Goal: Transaction & Acquisition: Purchase product/service

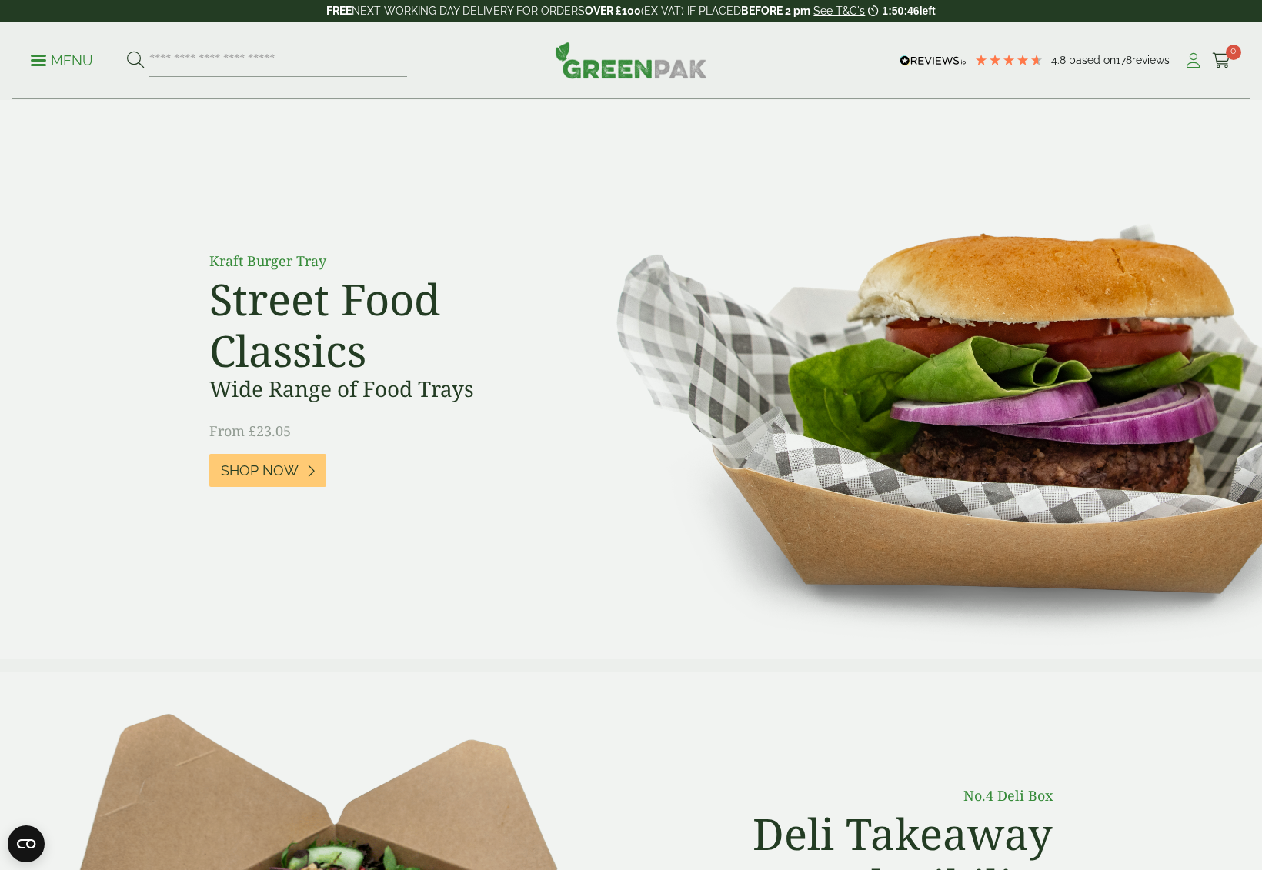
click at [1198, 63] on icon at bounding box center [1192, 60] width 19 height 15
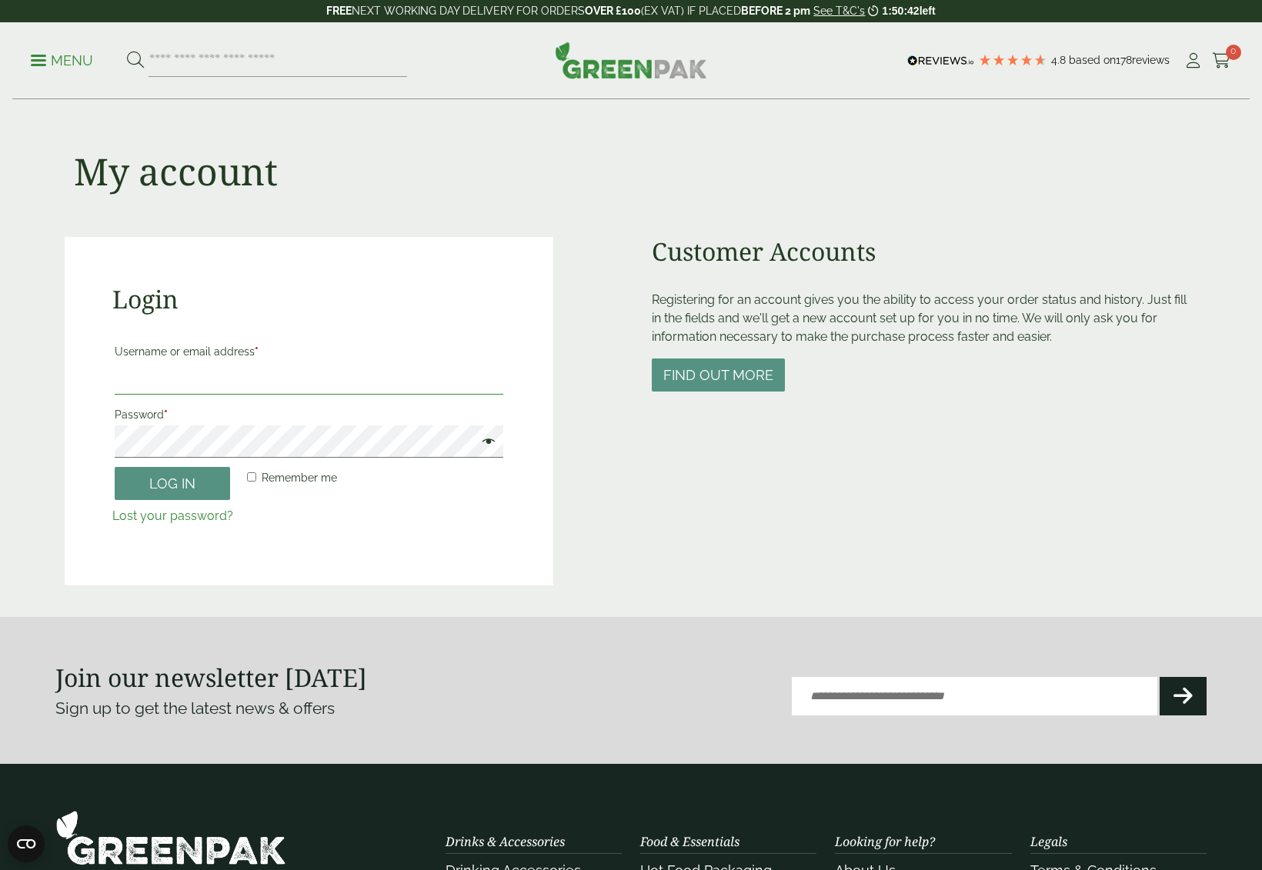
type input "**********"
click at [212, 479] on button "Log in" at bounding box center [172, 483] width 115 height 33
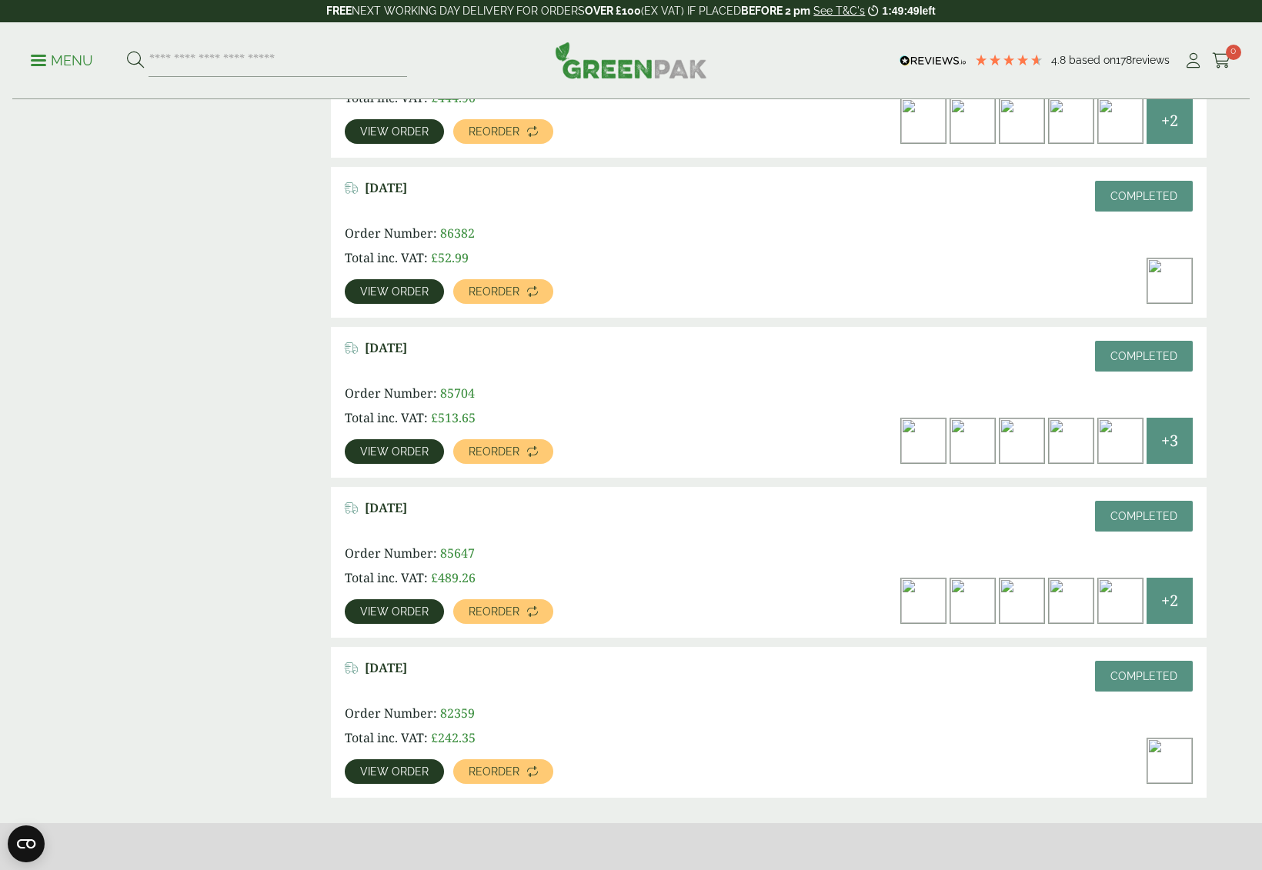
scroll to position [1785, 0]
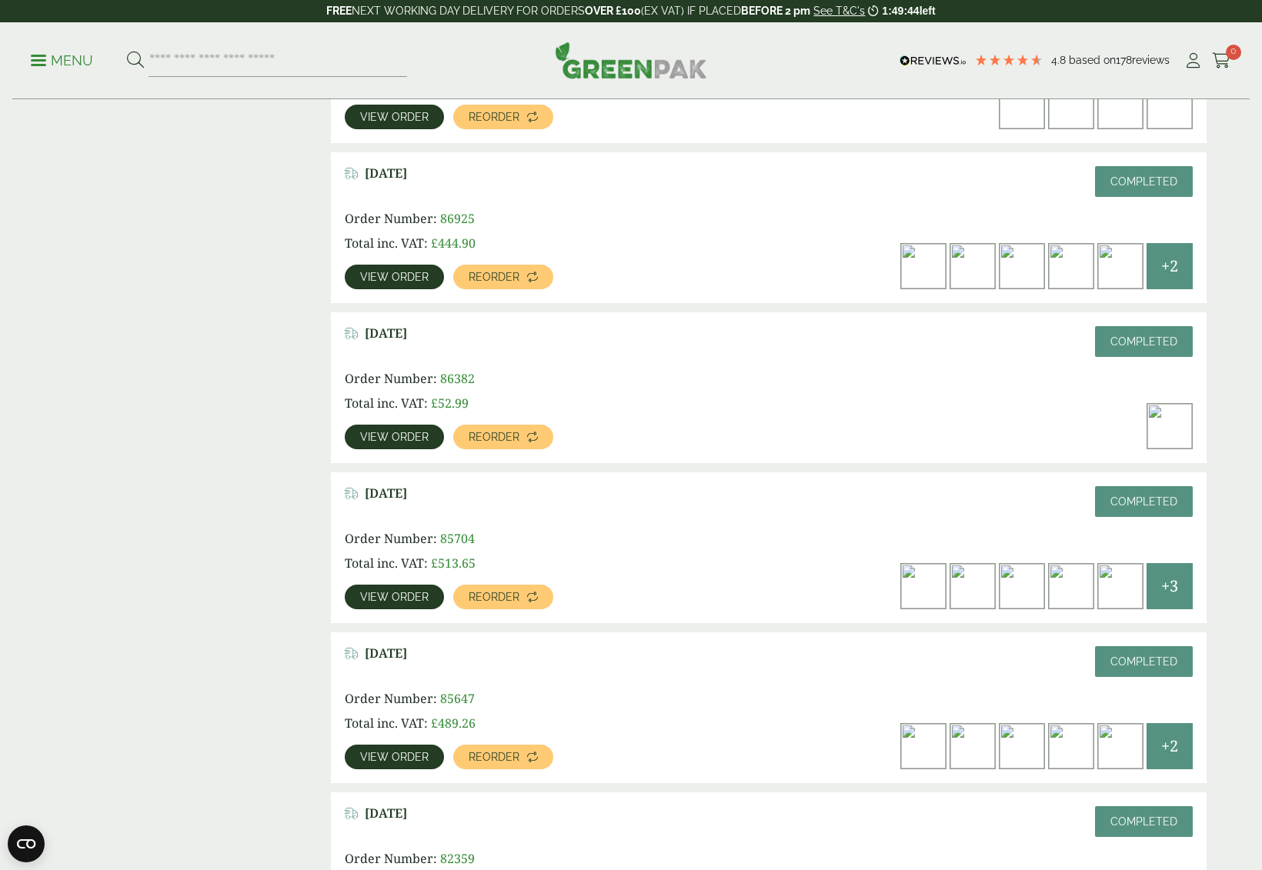
click at [1172, 575] on span "+3" at bounding box center [1169, 586] width 17 height 23
click at [387, 592] on span "View order" at bounding box center [394, 597] width 68 height 11
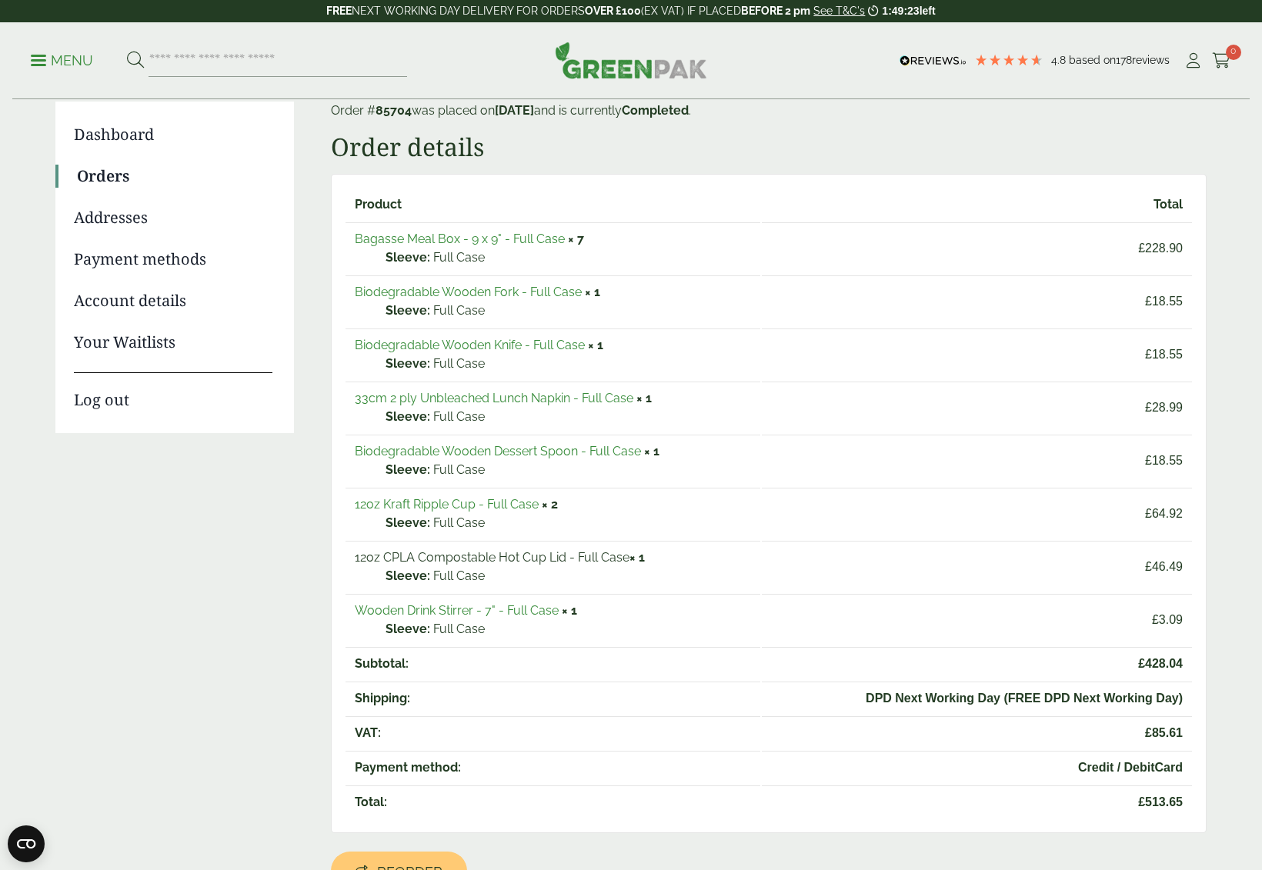
scroll to position [90, 0]
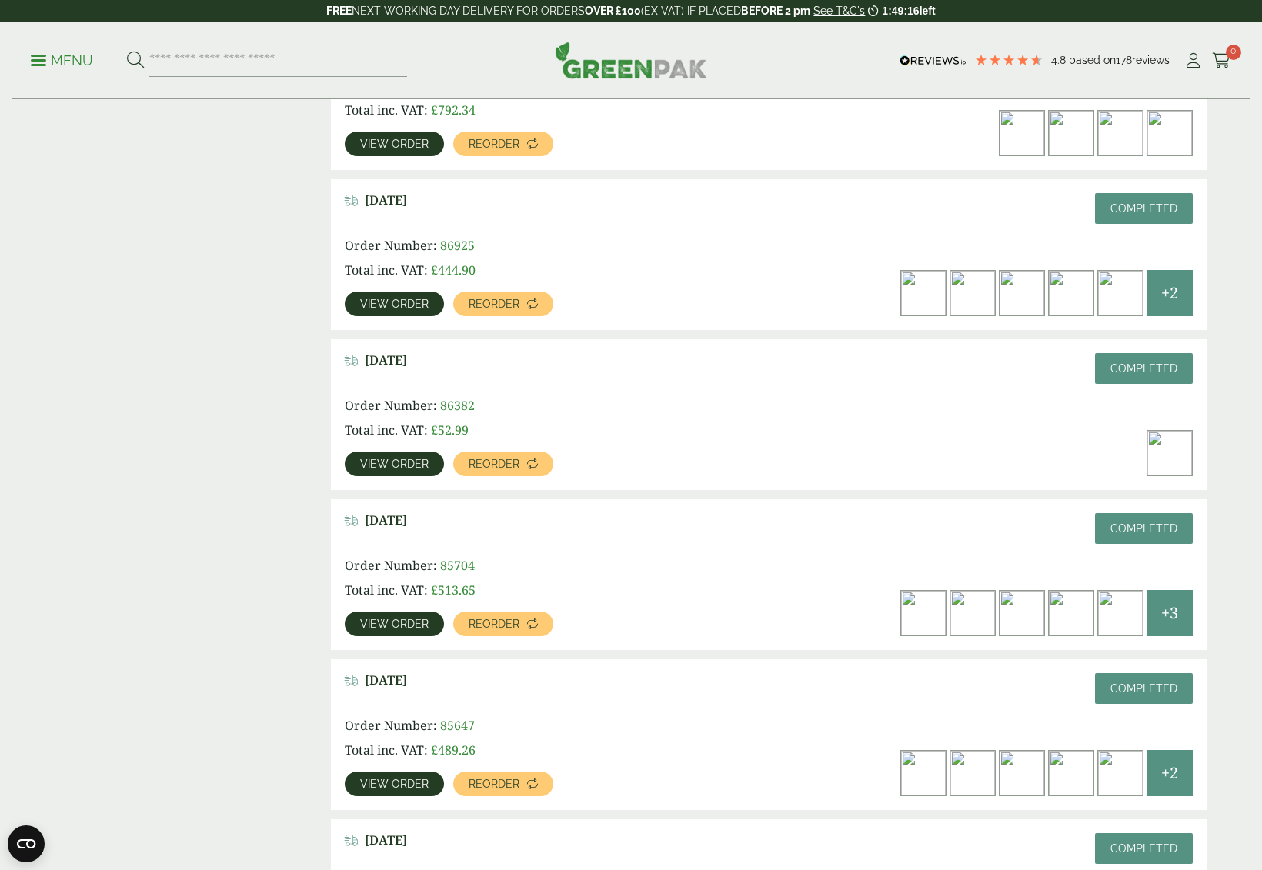
scroll to position [1689, 0]
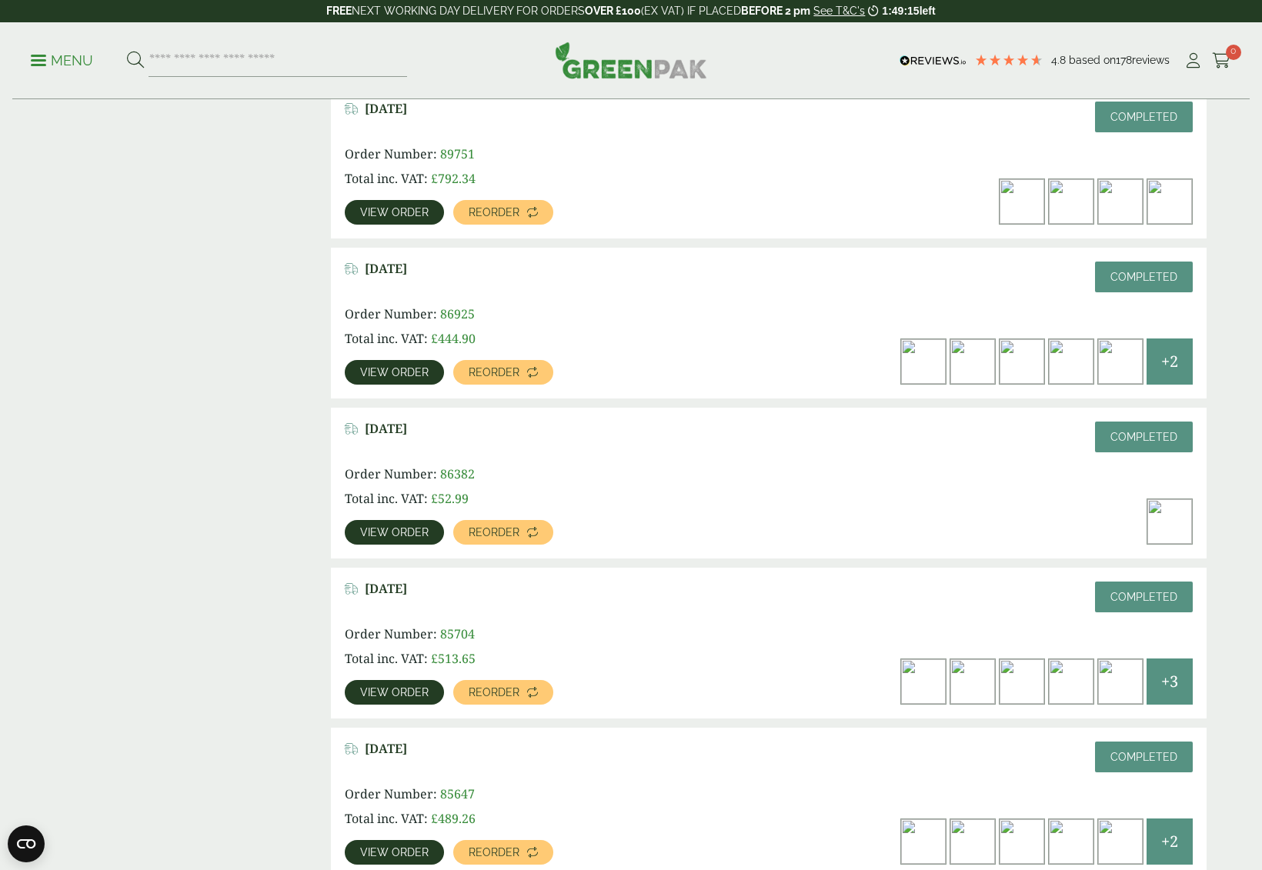
click at [1173, 350] on span "+2" at bounding box center [1169, 361] width 17 height 23
click at [1167, 352] on span "+2" at bounding box center [1169, 361] width 17 height 23
click at [382, 367] on span "View order" at bounding box center [394, 372] width 68 height 11
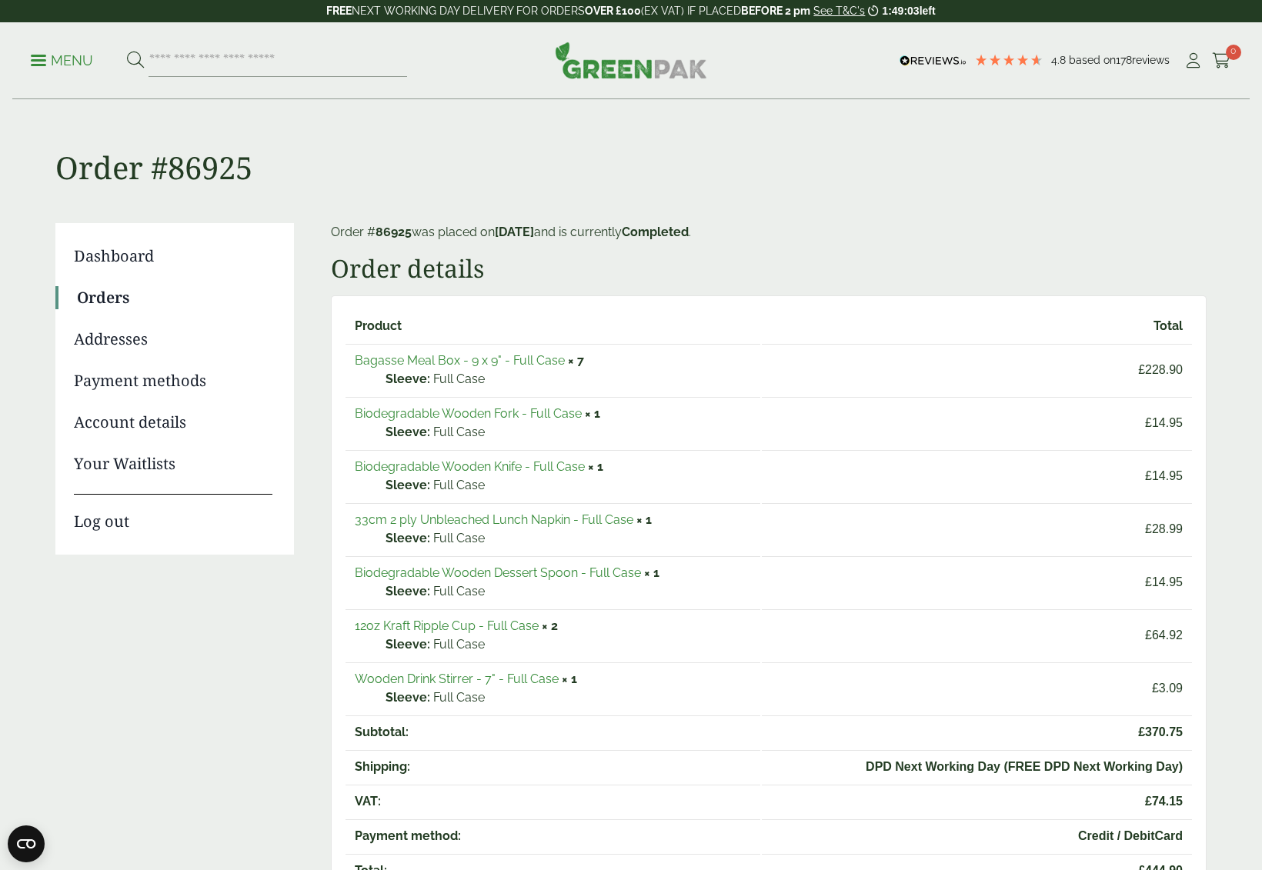
click at [122, 295] on link "Orders" at bounding box center [174, 297] width 195 height 23
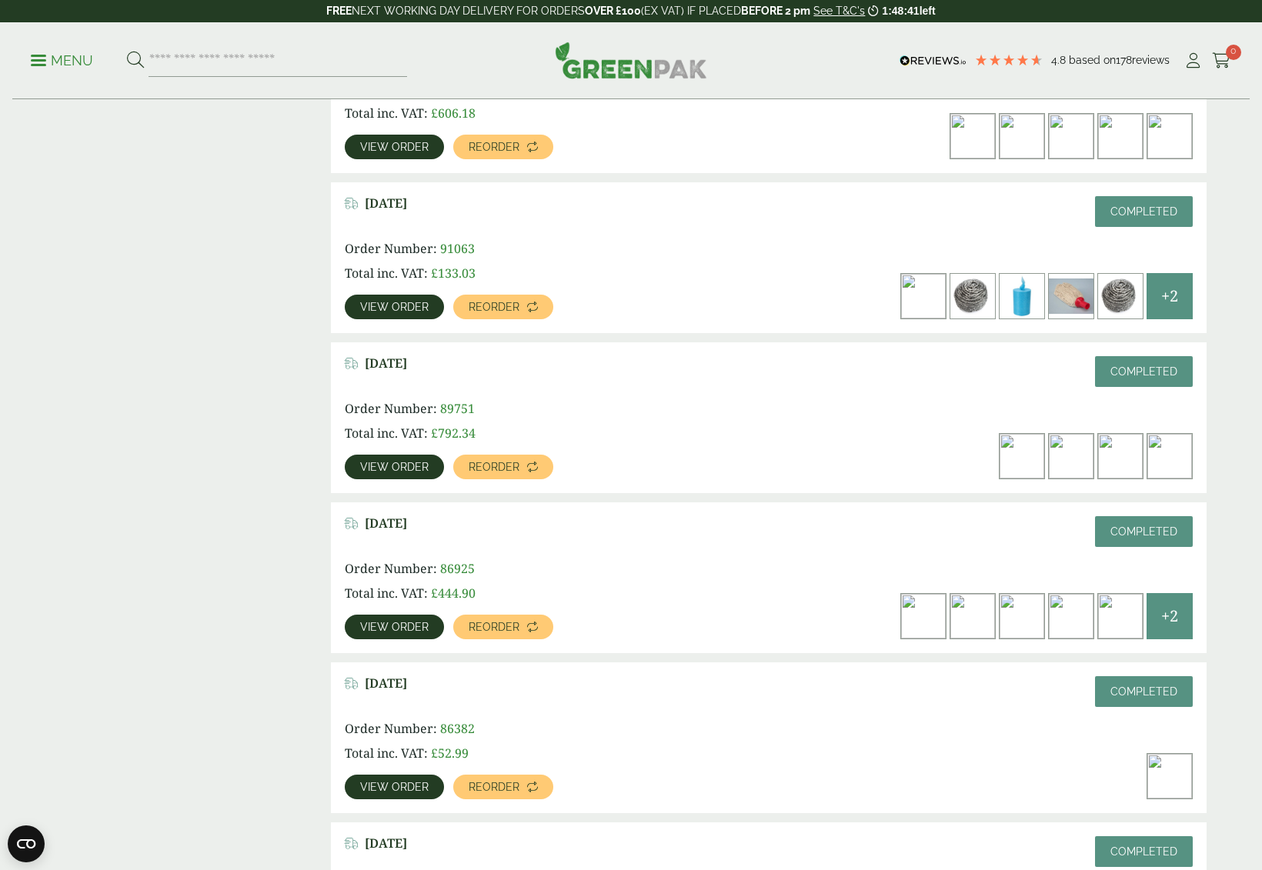
scroll to position [1432, 0]
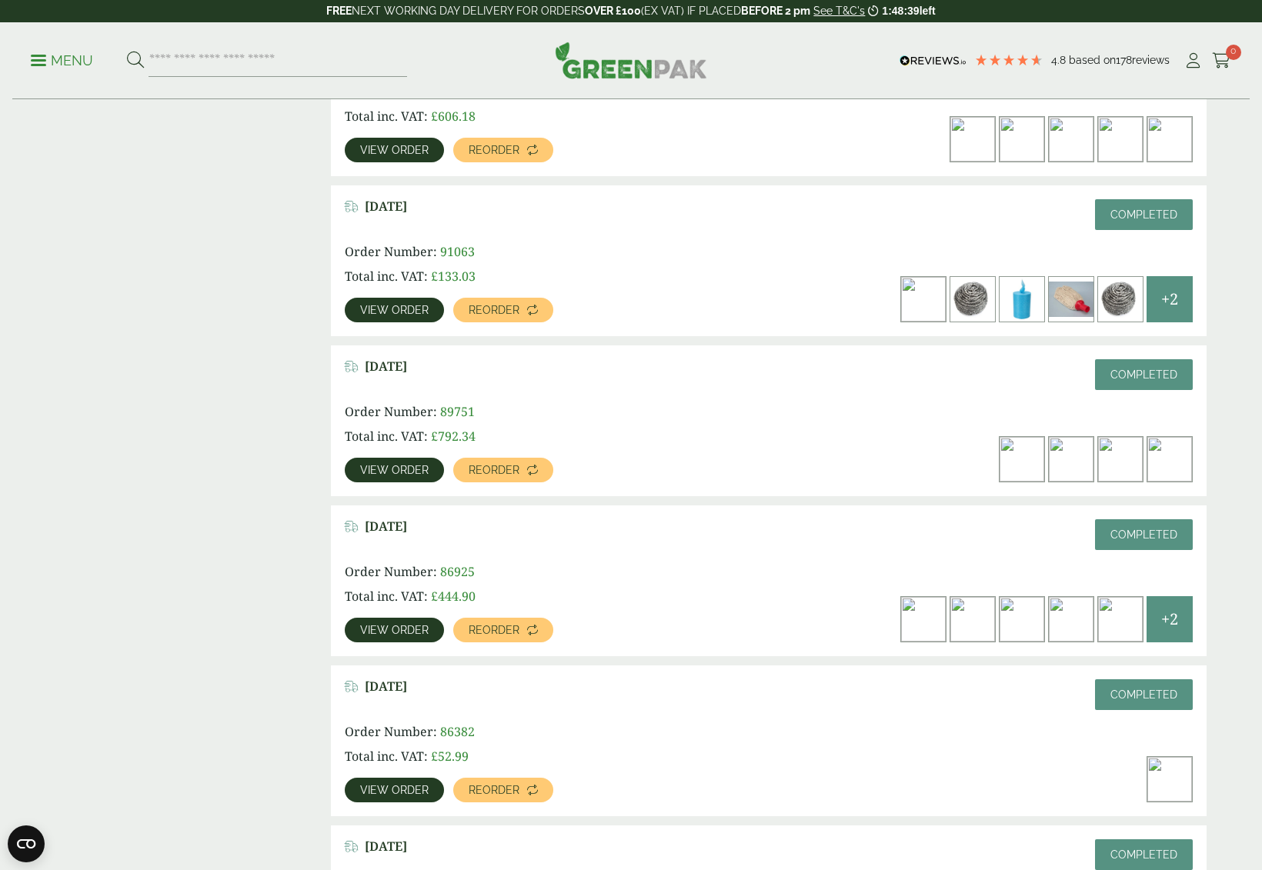
click at [388, 465] on span "View order" at bounding box center [394, 470] width 68 height 11
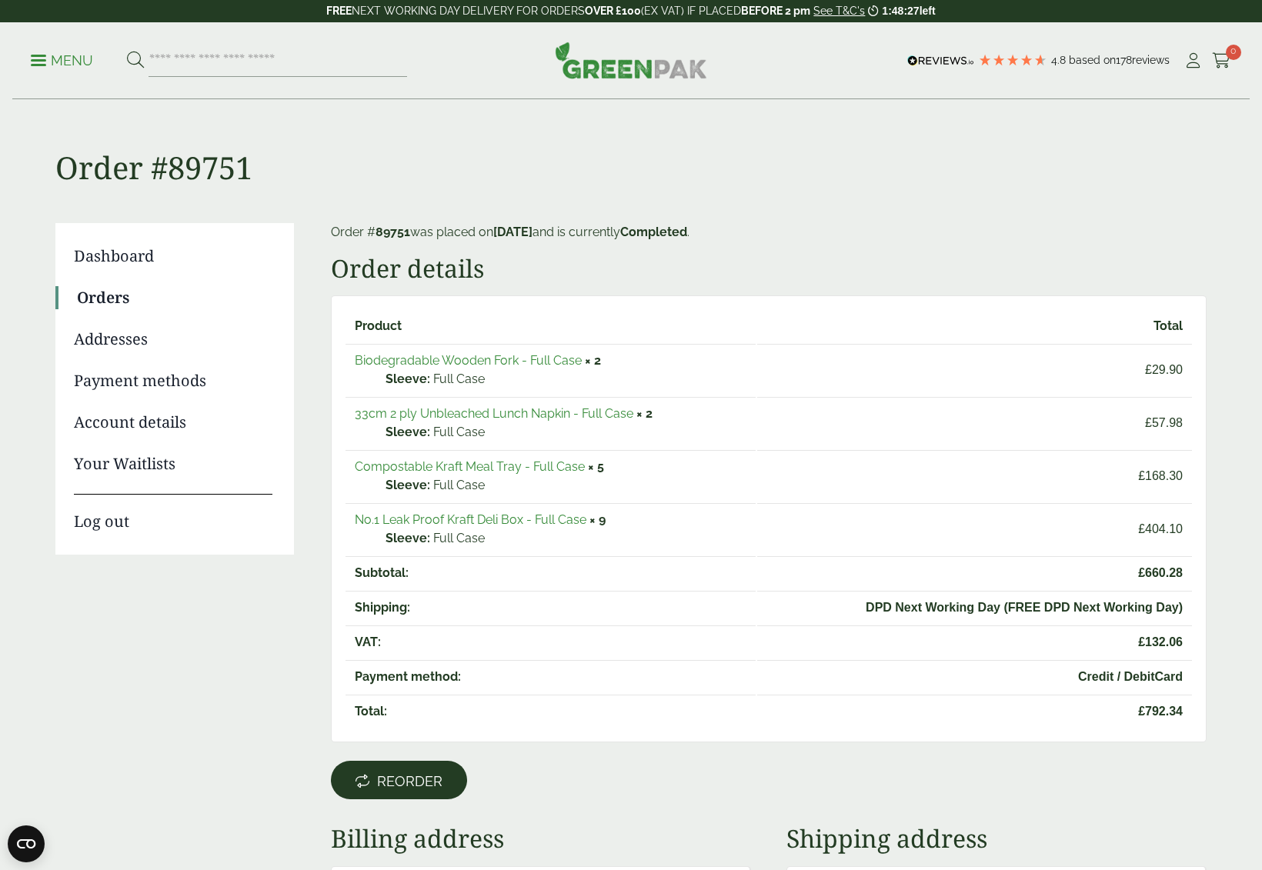
click at [417, 773] on span "Reorder" at bounding box center [409, 781] width 65 height 17
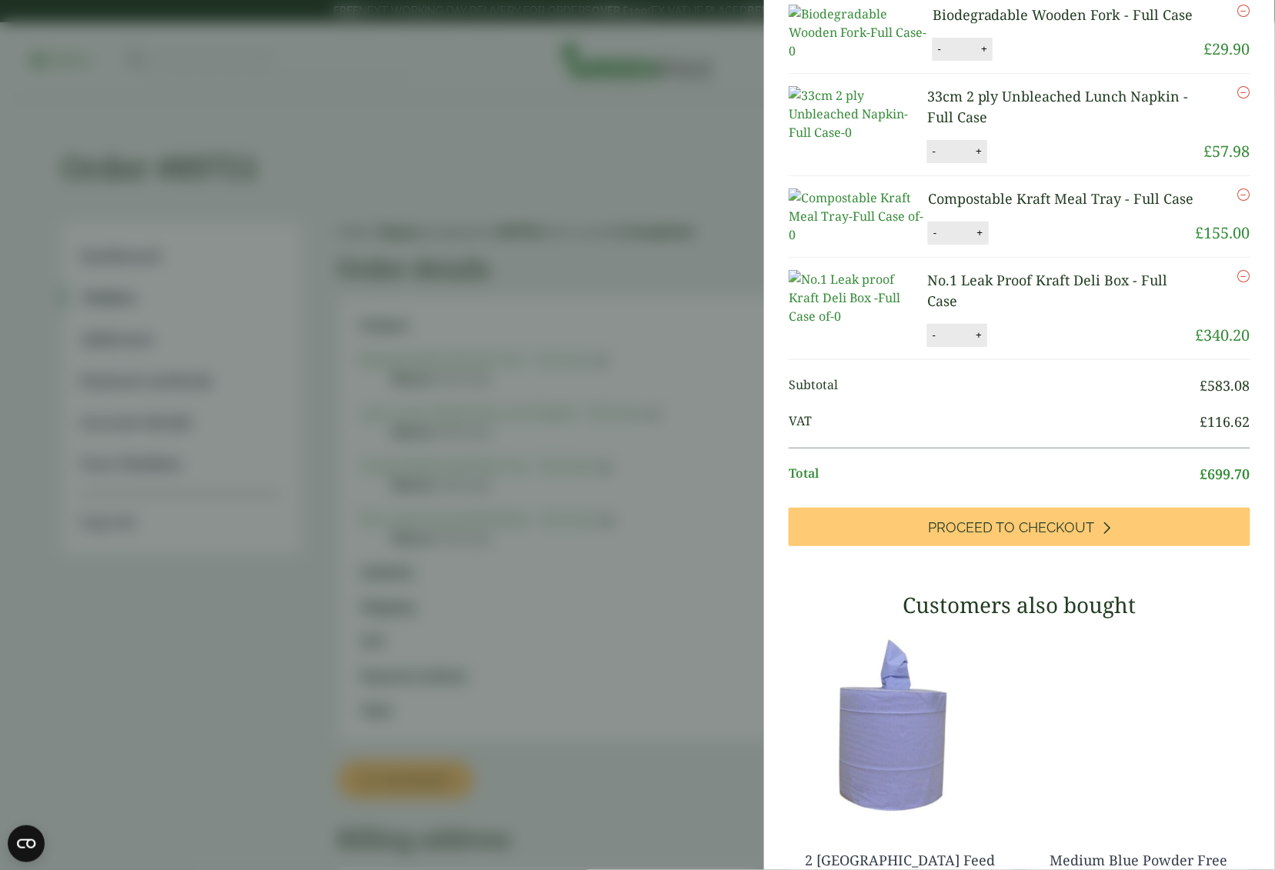
scroll to position [458, 0]
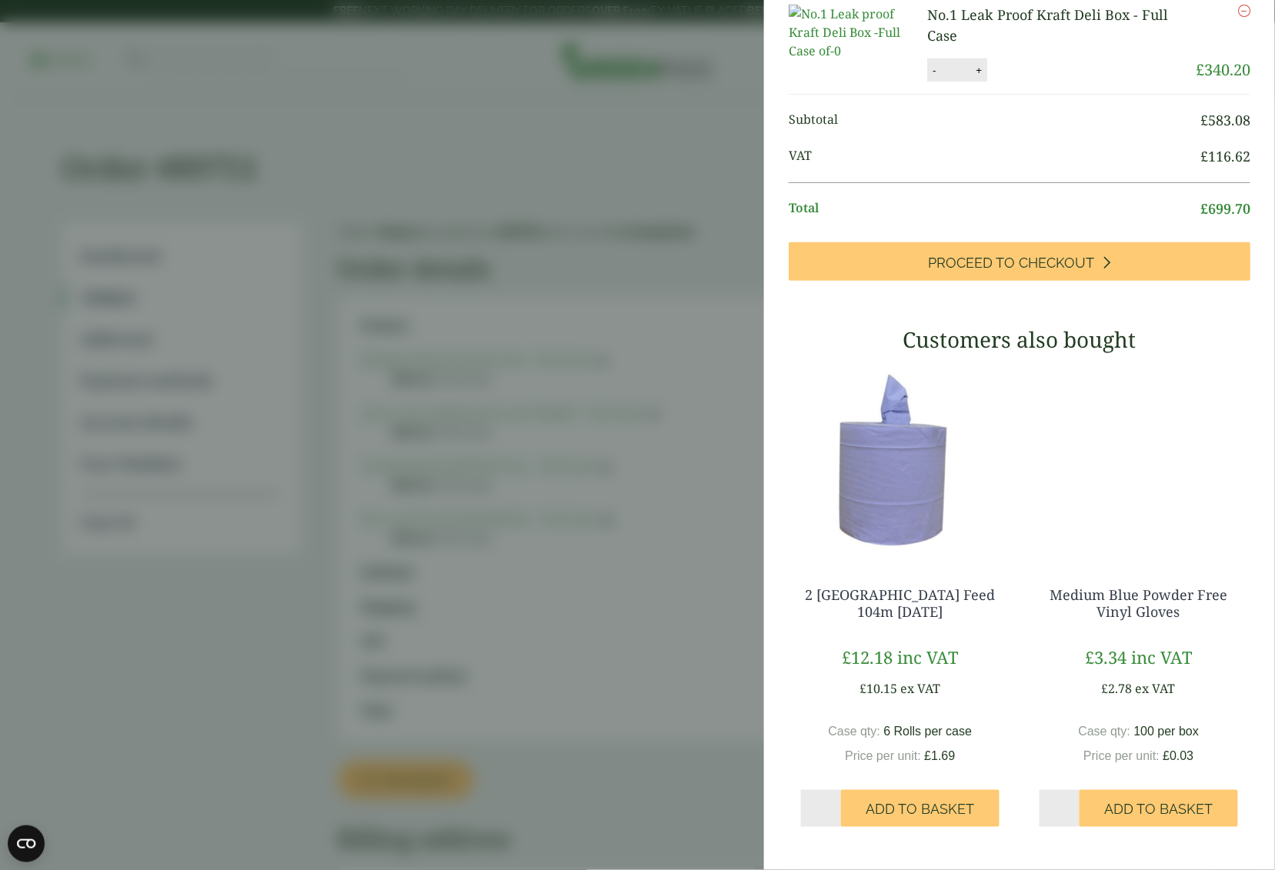
click at [936, 45] on link "No.1 Leak Proof Kraft Deli Box - Full Case" at bounding box center [1047, 24] width 241 height 39
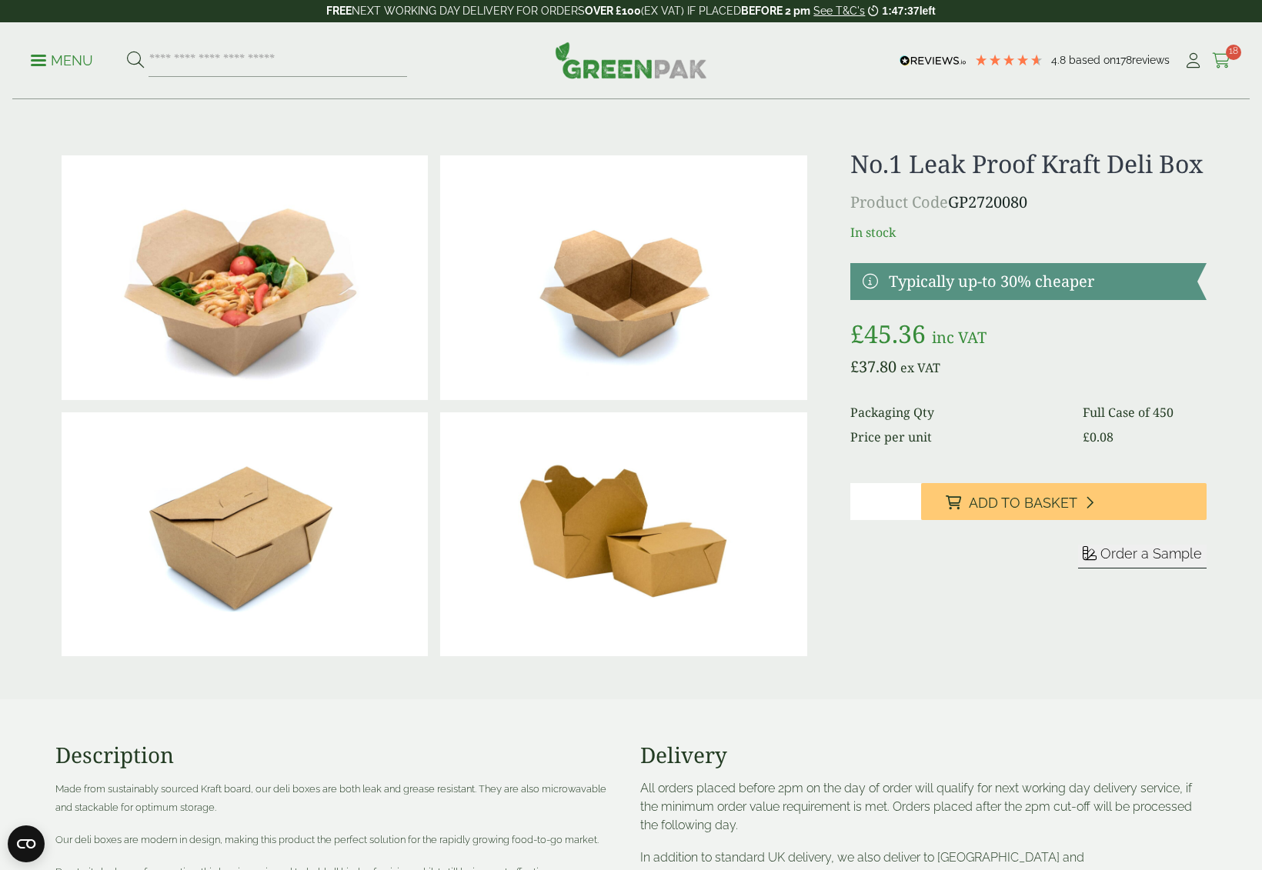
click at [1219, 53] on icon at bounding box center [1221, 60] width 19 height 15
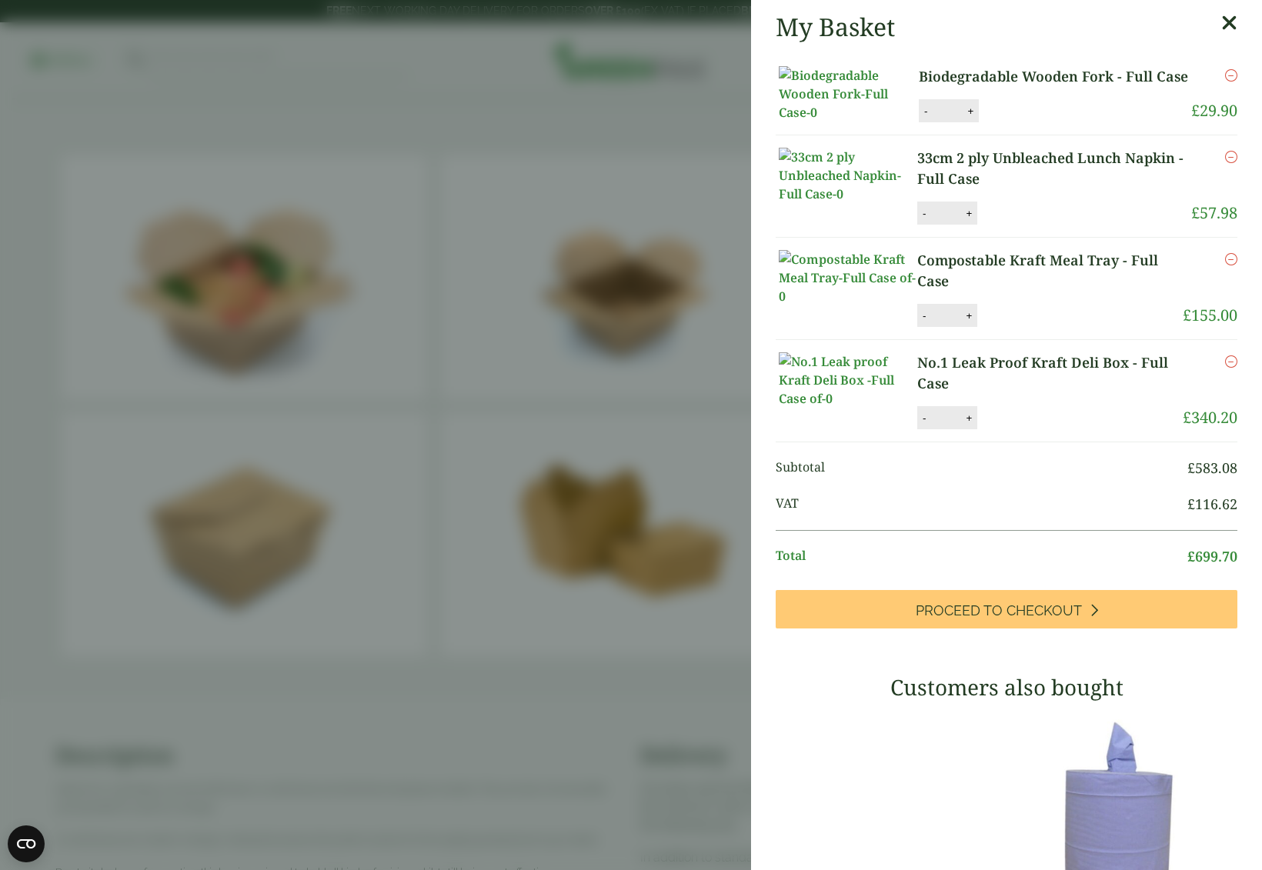
click at [1219, 53] on aside "My Basket Biodegradable Wooden Fork - Full Case Biodegradable Wooden Fork - Ful…" at bounding box center [631, 435] width 1262 height 870
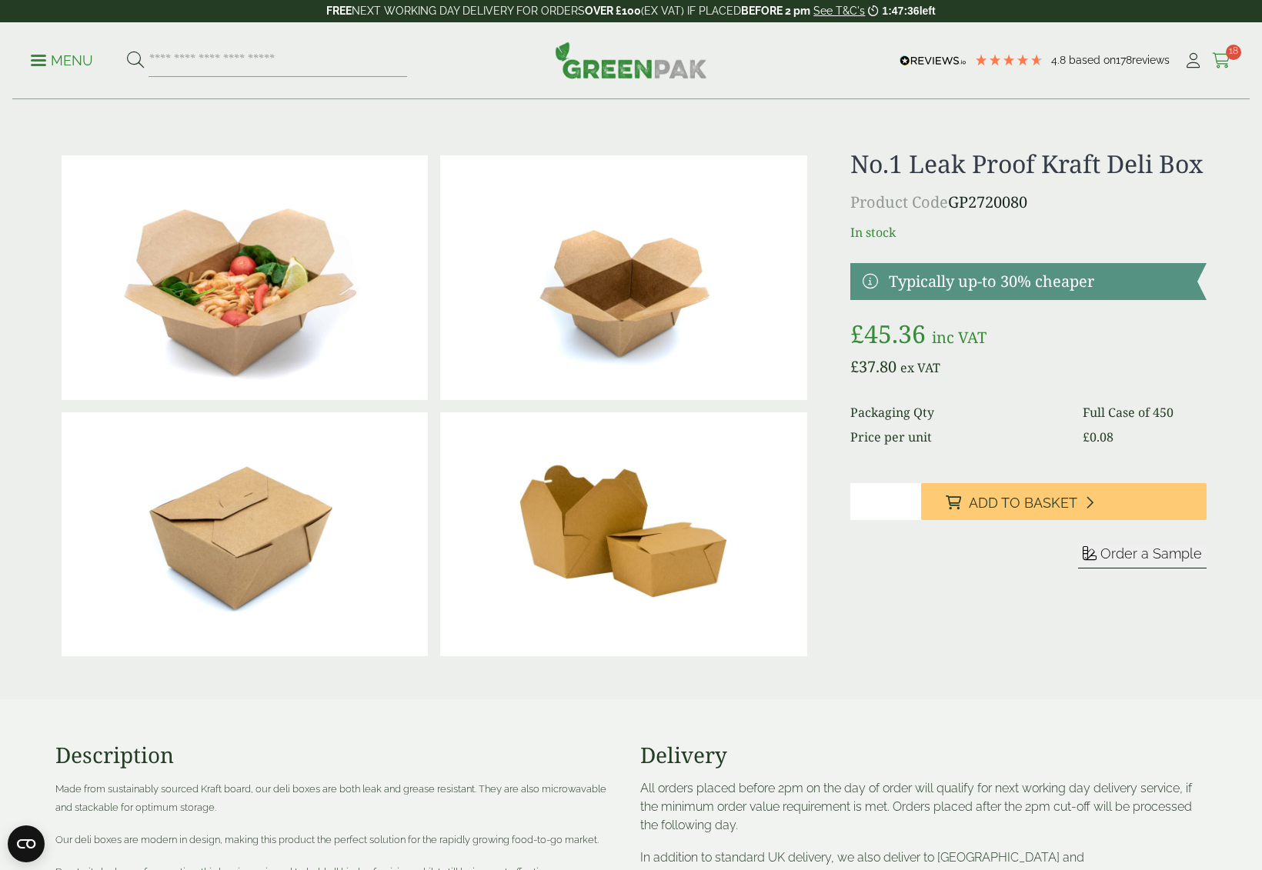
click at [1230, 55] on span "18" at bounding box center [1232, 52] width 15 height 15
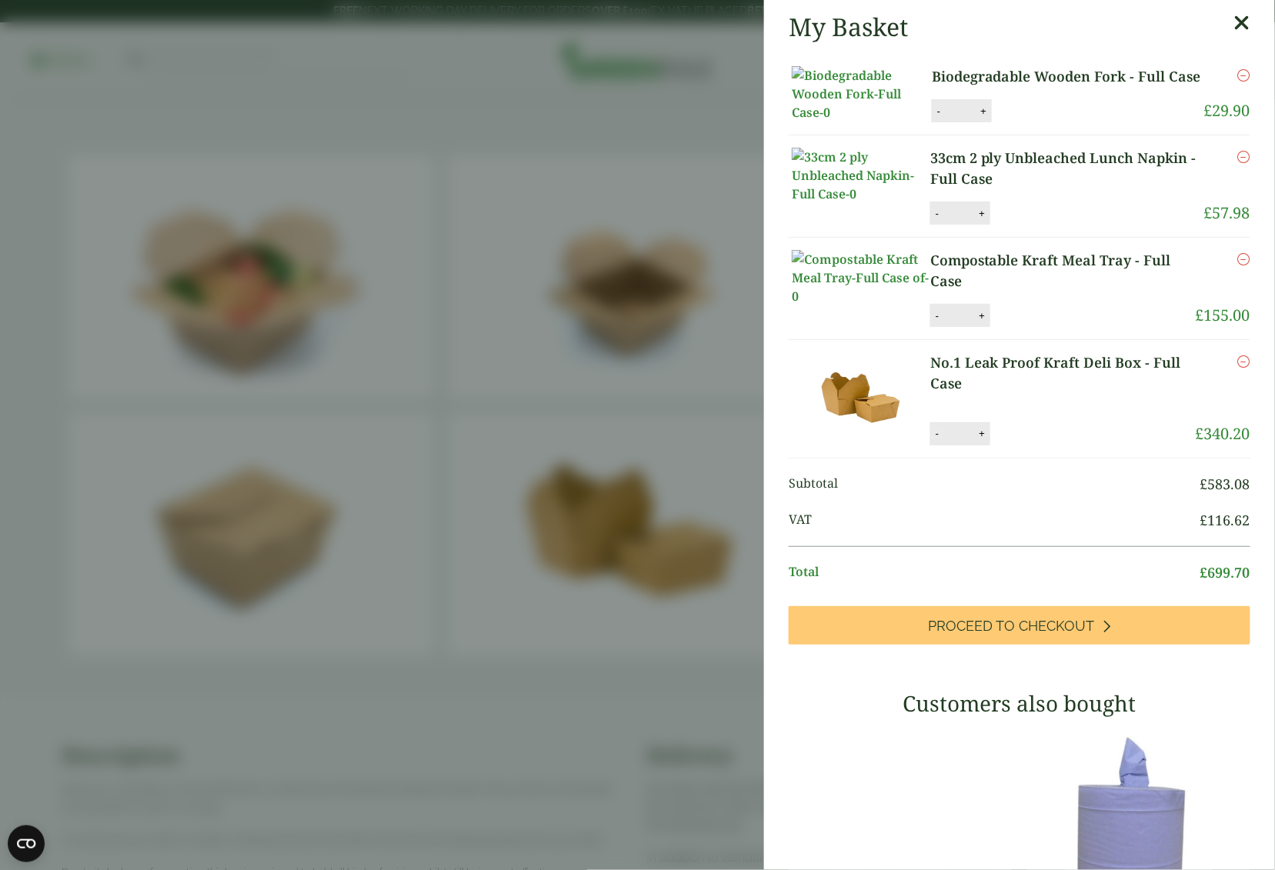
click at [935, 440] on button "-" at bounding box center [937, 433] width 12 height 13
click at [932, 440] on button "-" at bounding box center [937, 433] width 12 height 13
type input "*"
click at [1018, 292] on link "Compostable Kraft Meal Tray - Full Case" at bounding box center [1062, 271] width 265 height 42
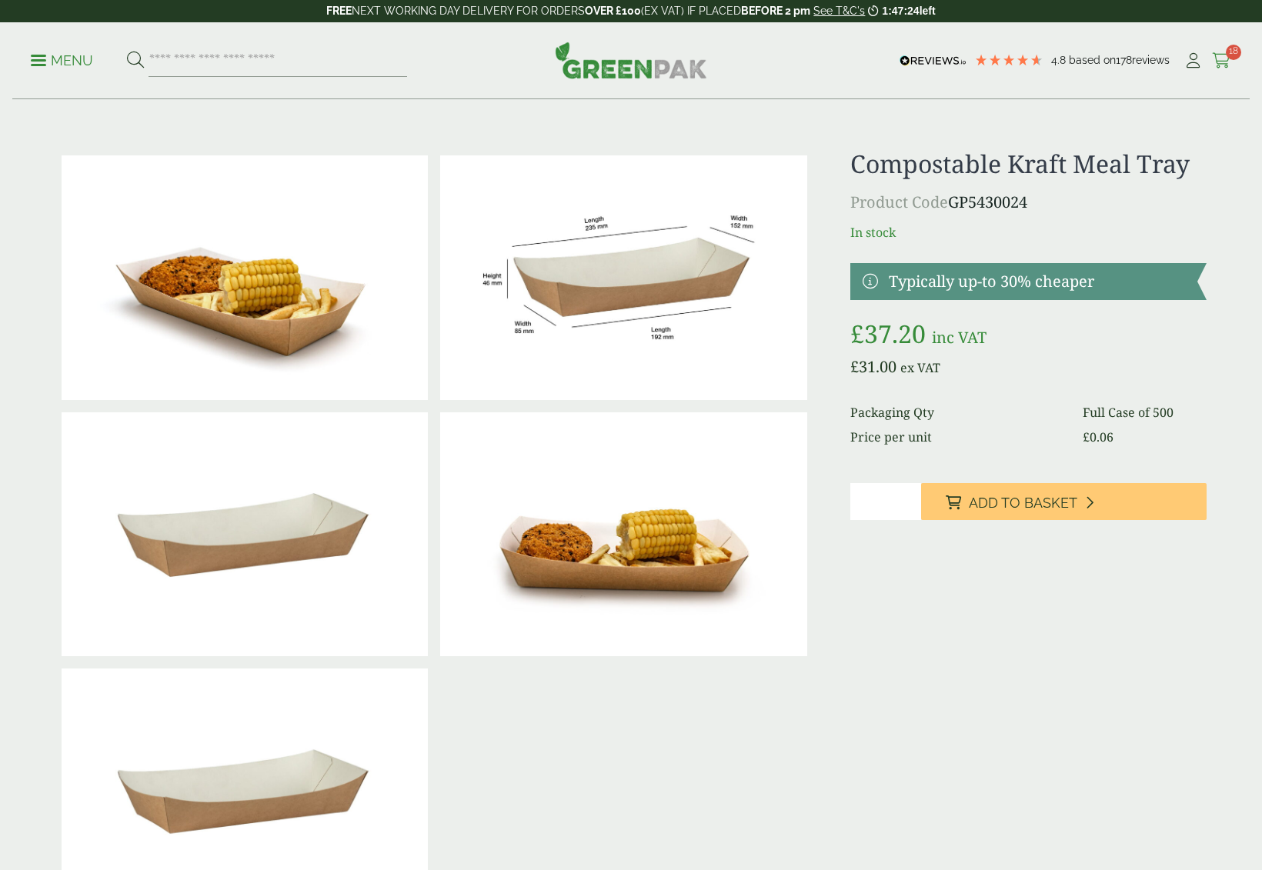
click at [1230, 55] on span "18" at bounding box center [1232, 52] width 15 height 15
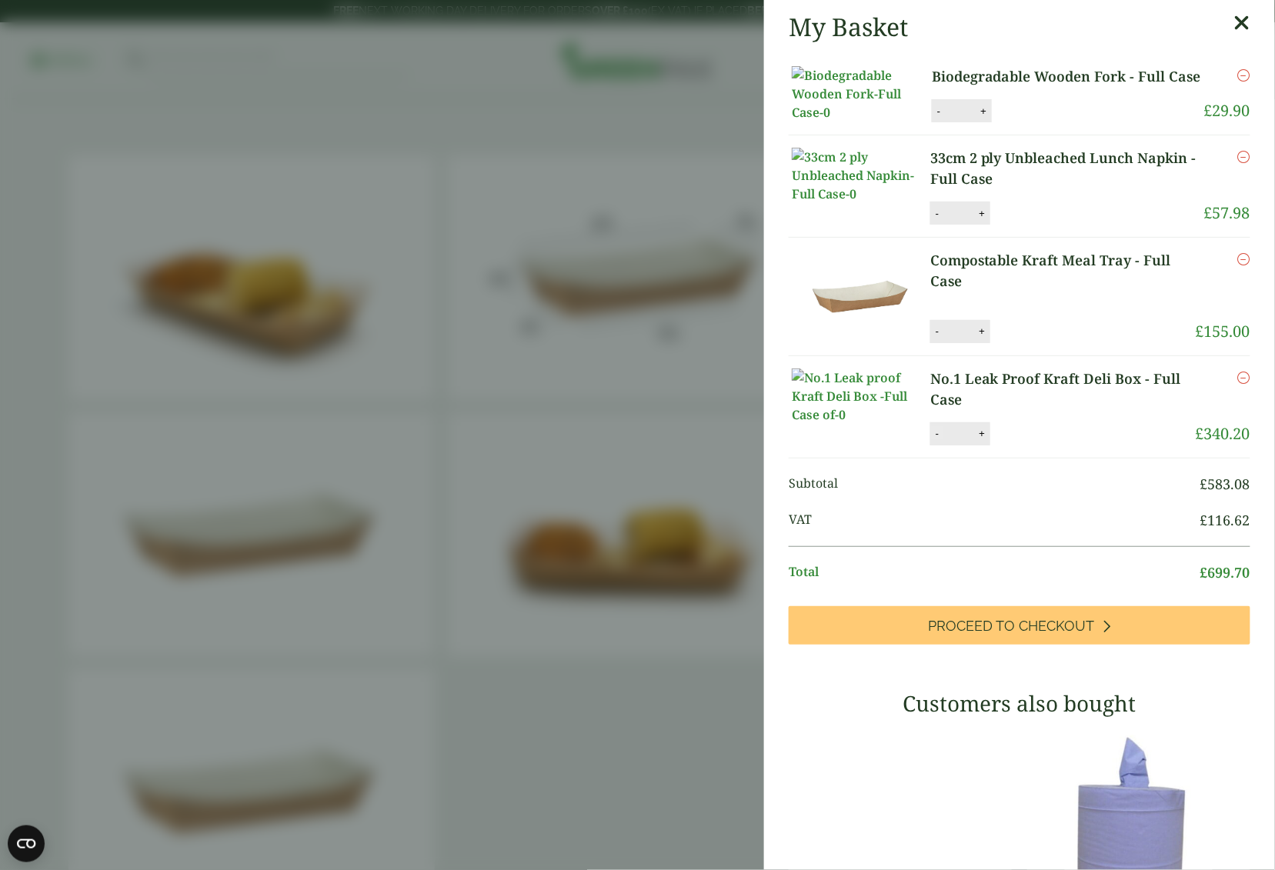
click at [934, 440] on button "-" at bounding box center [937, 433] width 12 height 13
type input "*"
click at [1039, 445] on button "Update" at bounding box center [1031, 433] width 77 height 23
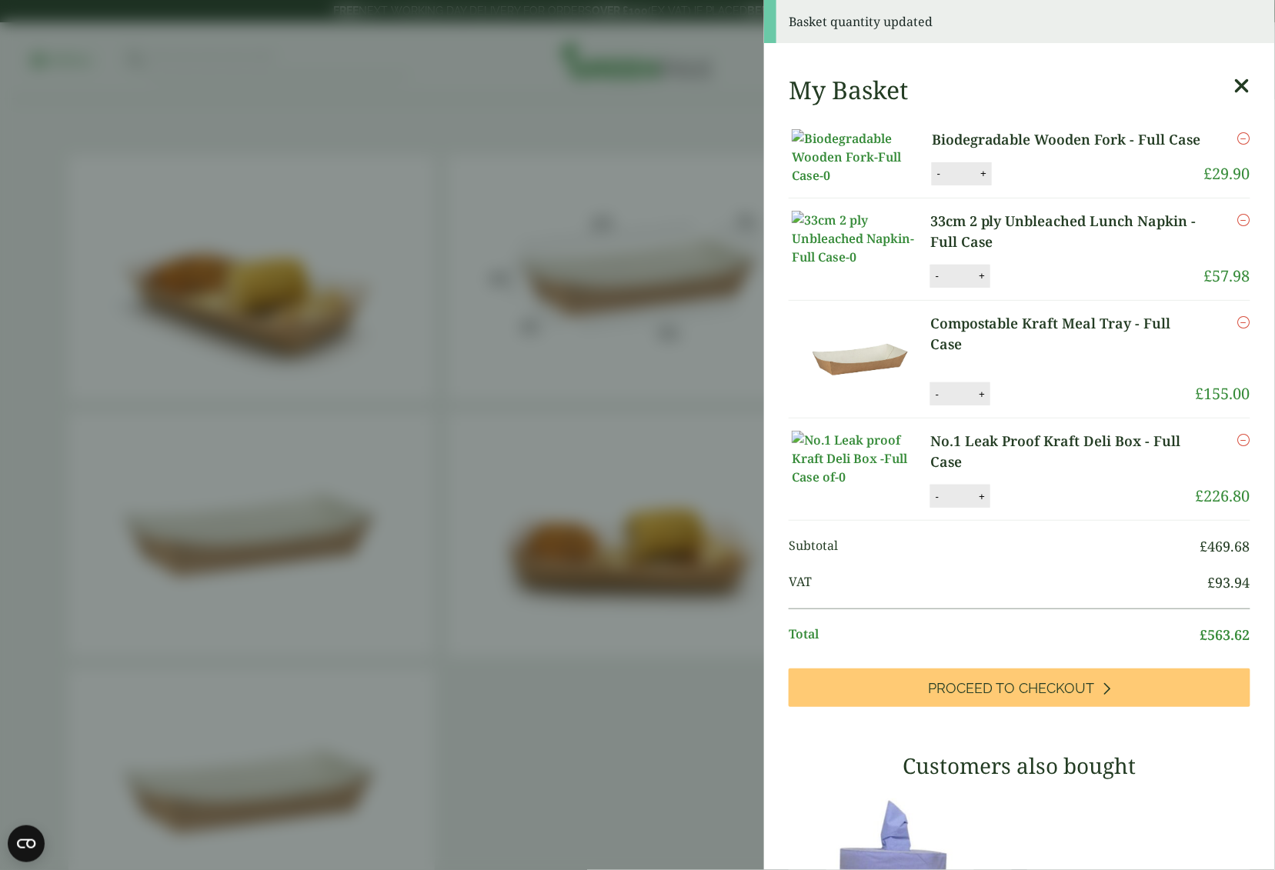
click at [644, 406] on aside "Basket quantity updated My Basket Biodegradable Wooden Fork - Full Case Biodegr…" at bounding box center [637, 435] width 1275 height 870
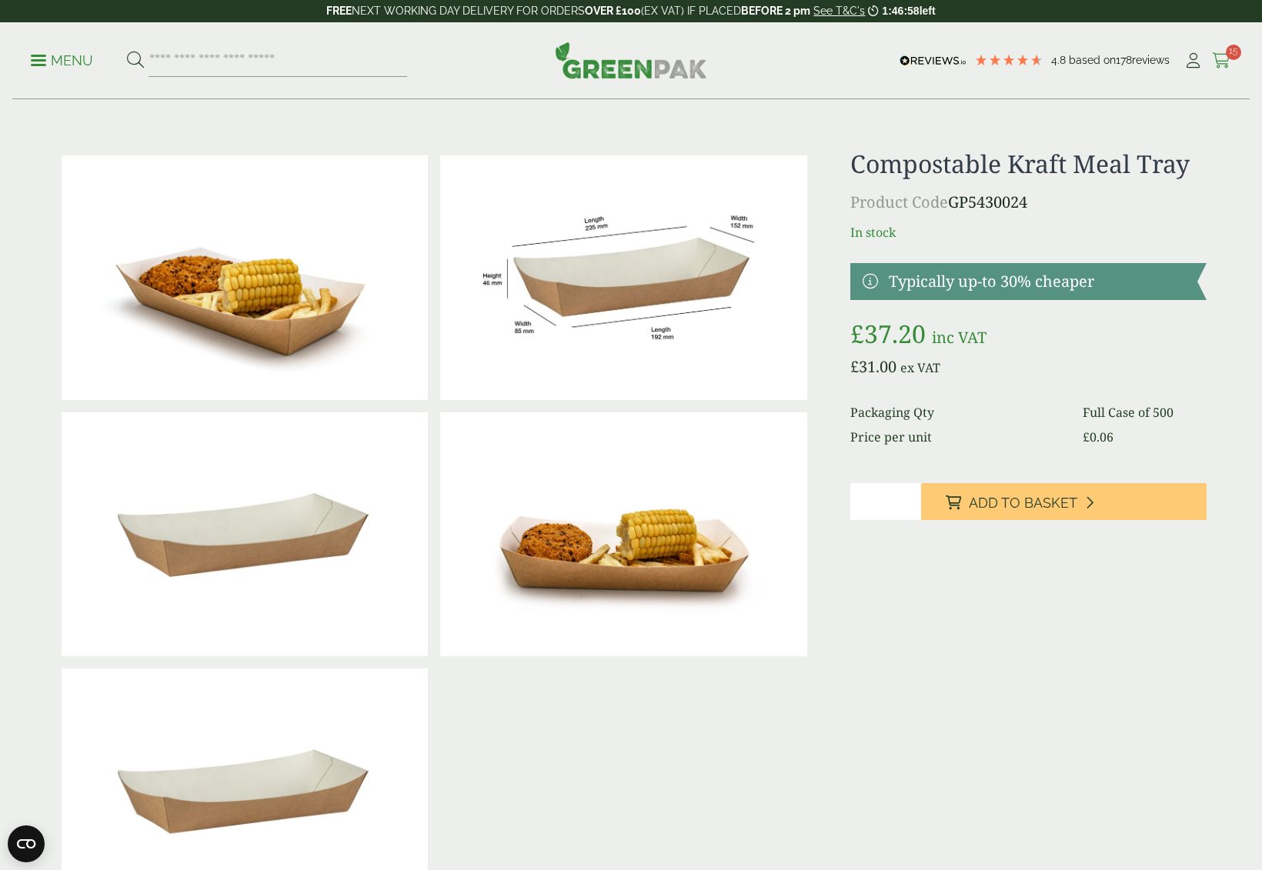
click at [1230, 53] on span "15" at bounding box center [1232, 52] width 15 height 15
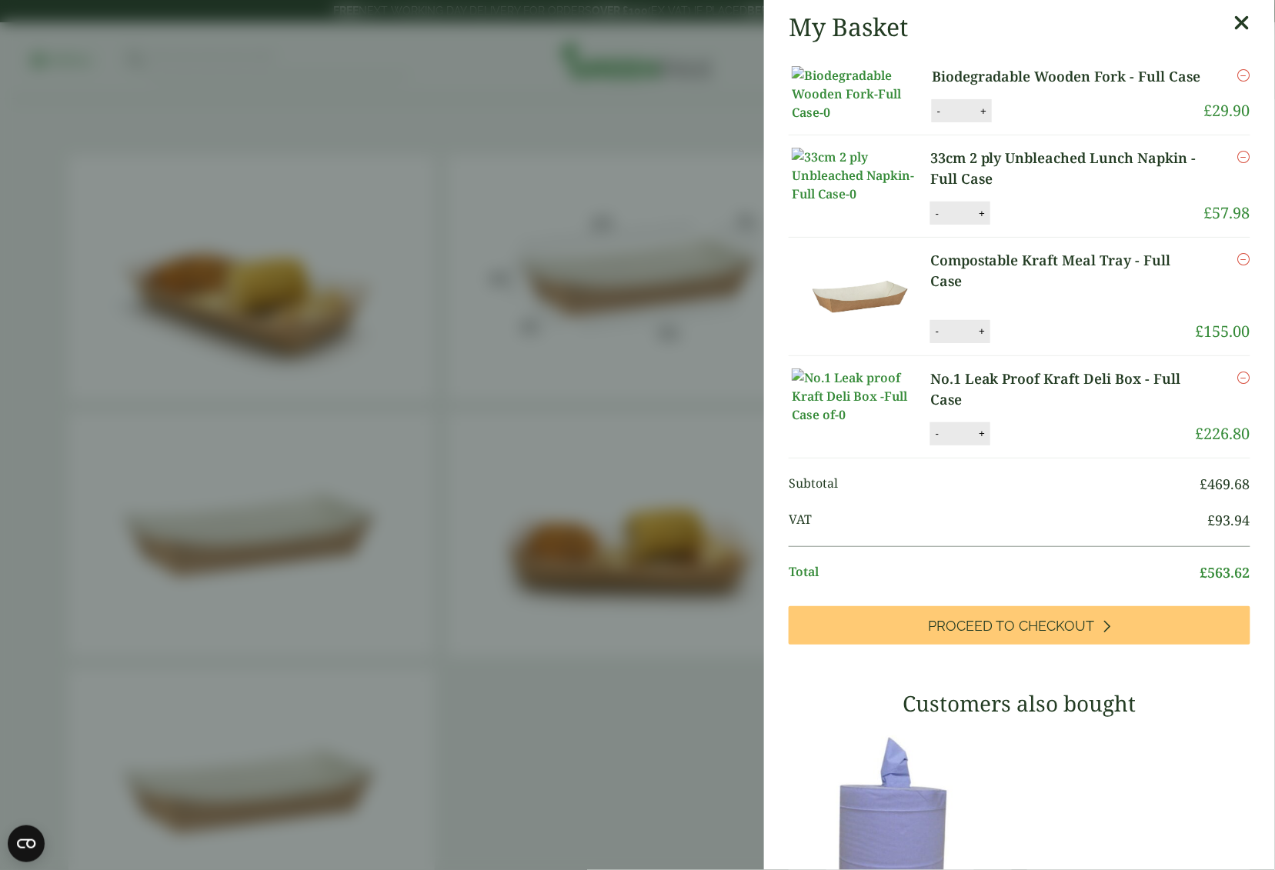
drag, startPoint x: 970, startPoint y: 495, endPoint x: 952, endPoint y: 495, distance: 17.7
click at [952, 348] on input "*" at bounding box center [958, 331] width 31 height 32
type input "**"
click at [1053, 355] on li "Compostable Kraft Meal Tray - Full Case Compostable Kraft Meal Tray - Full Case…" at bounding box center [1019, 297] width 462 height 118
click at [1052, 343] on button "Update" at bounding box center [1031, 331] width 77 height 23
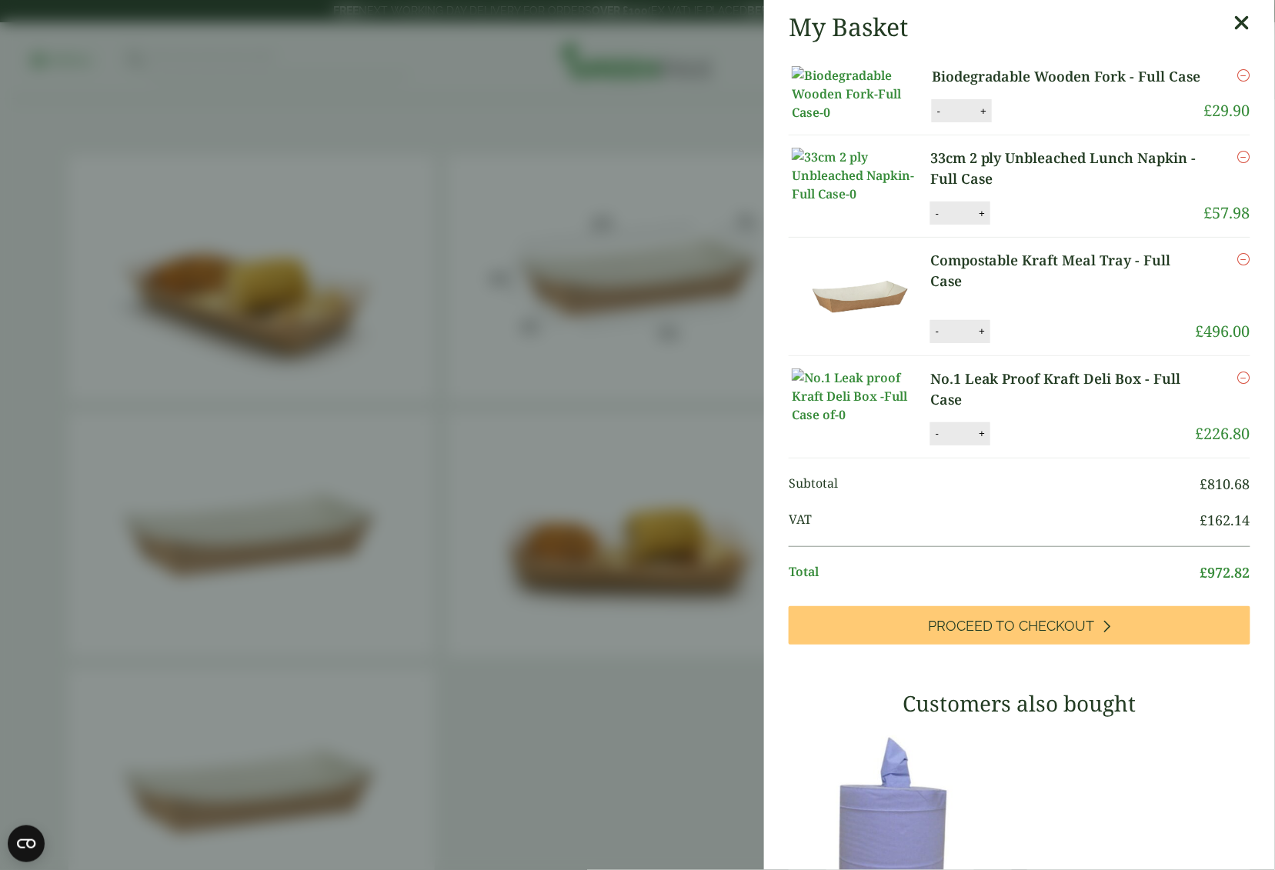
click at [1008, 189] on link "33cm 2 ply Unbleached Lunch Napkin - Full Case" at bounding box center [1067, 169] width 274 height 42
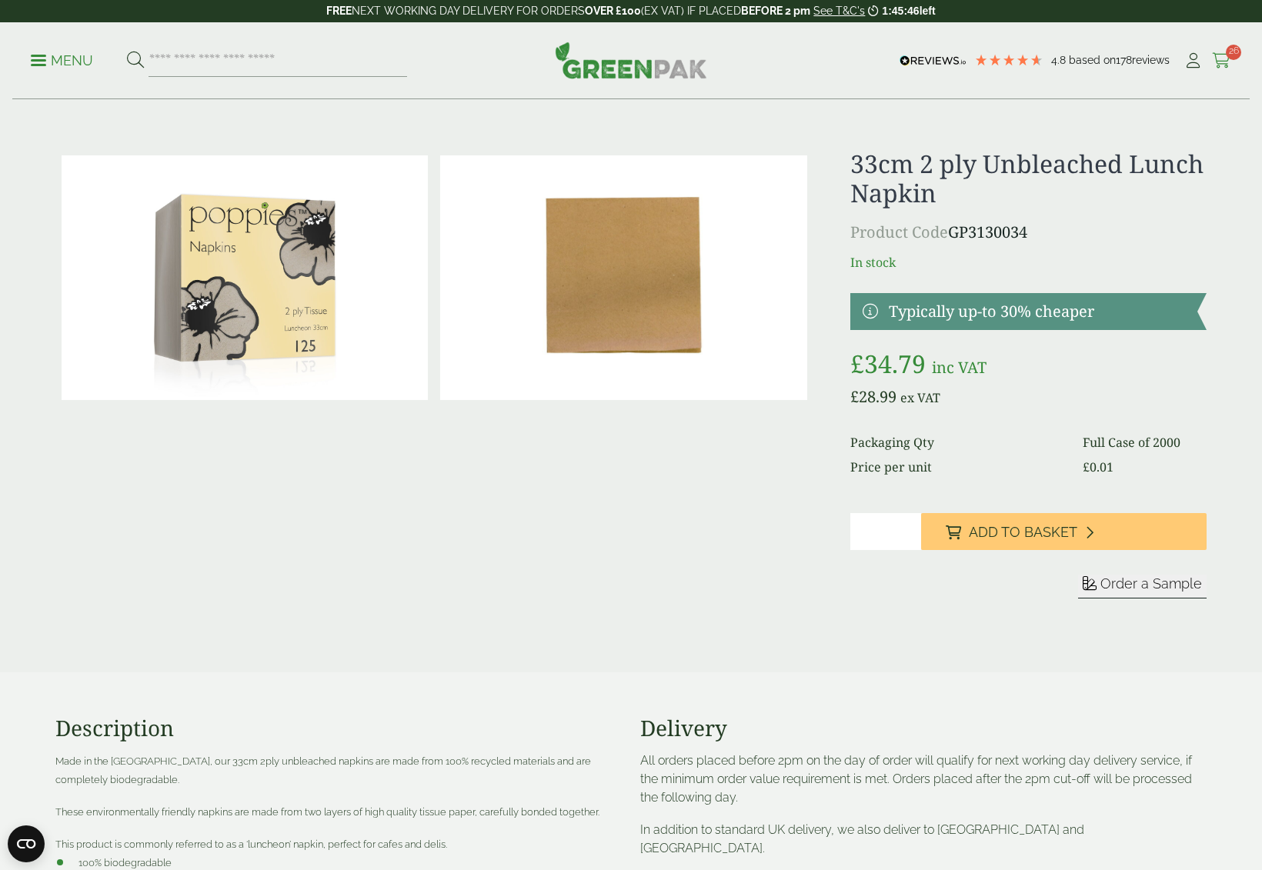
click at [1217, 58] on icon at bounding box center [1221, 60] width 19 height 15
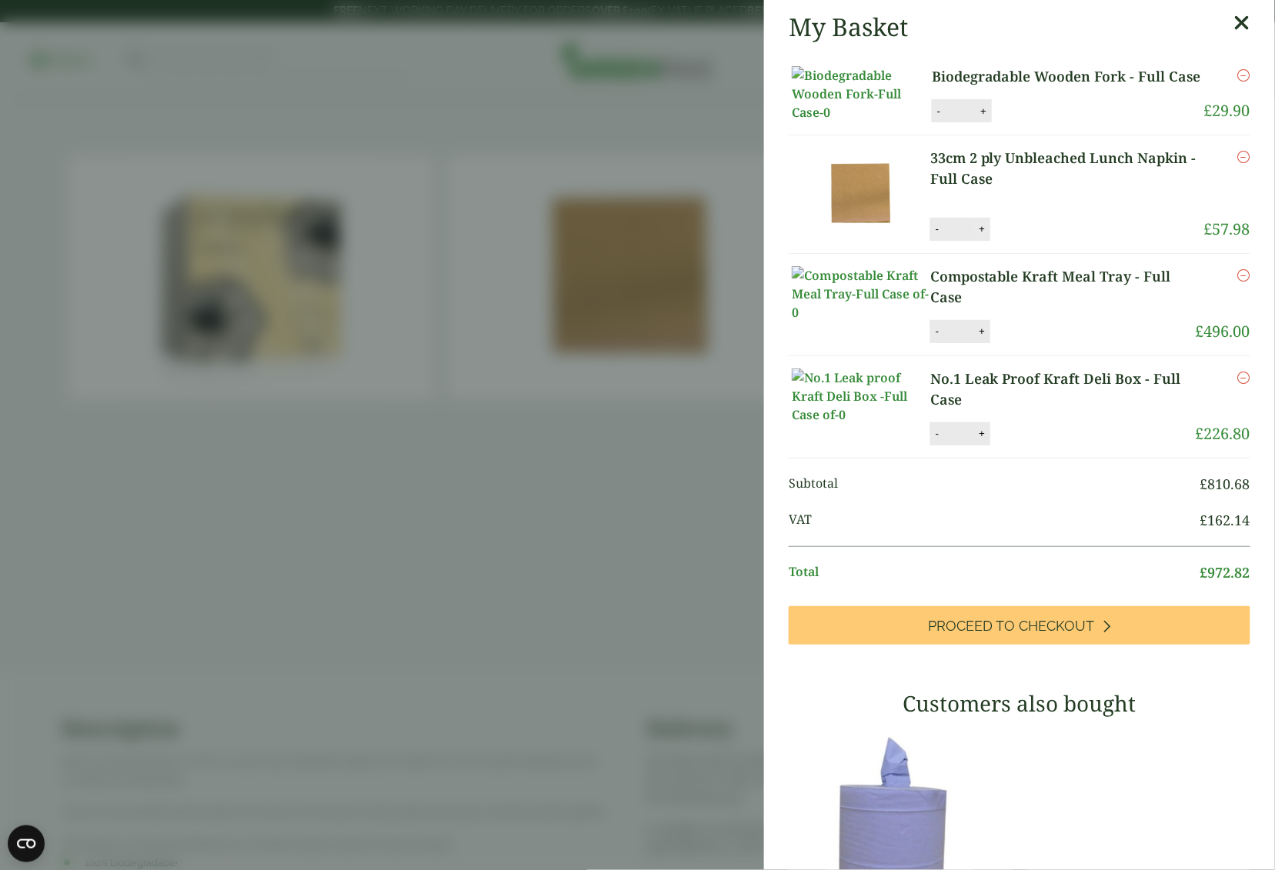
click at [980, 235] on button "+" at bounding box center [981, 228] width 15 height 13
type input "*"
click at [1035, 241] on button "Update" at bounding box center [1031, 229] width 77 height 23
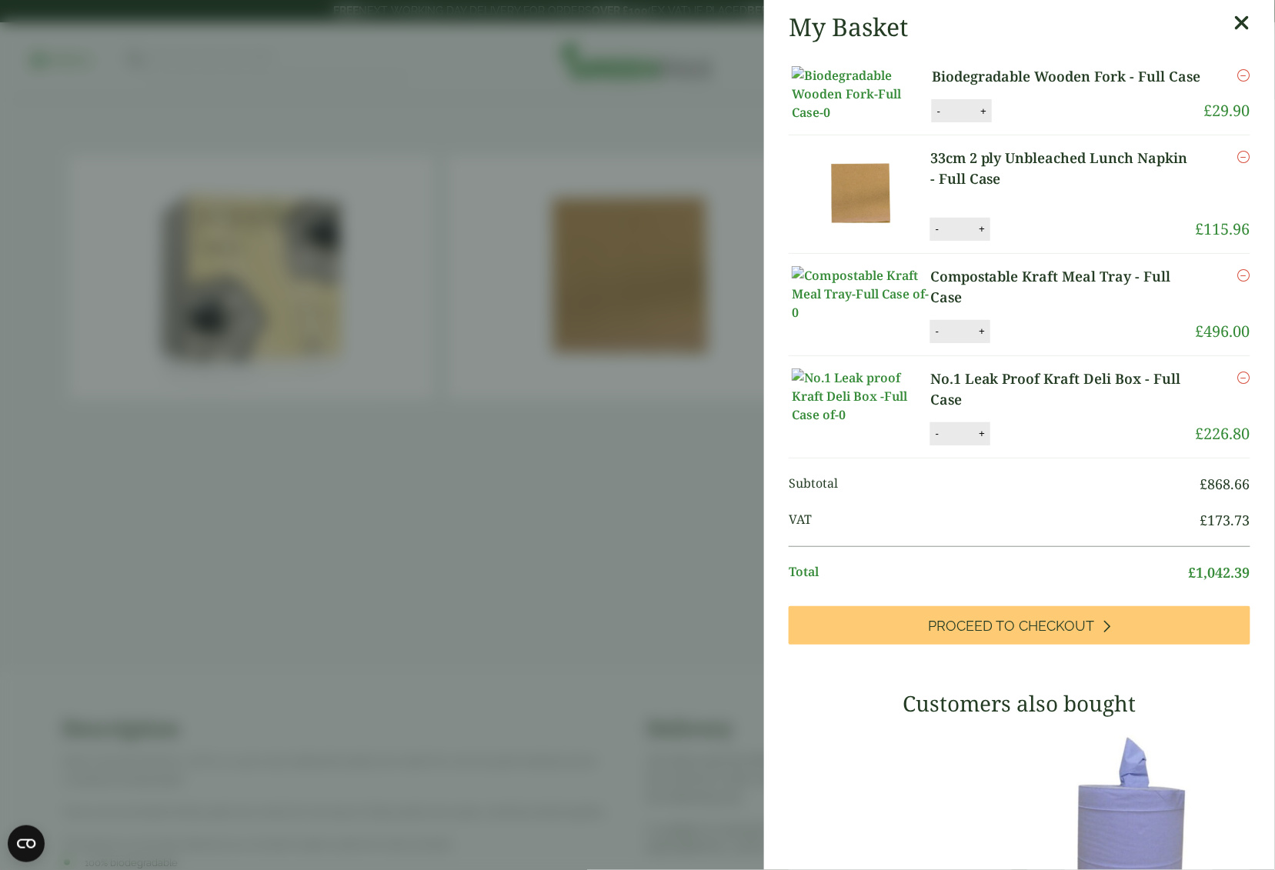
click at [1065, 75] on link "Biodegradable Wooden Fork - Full Case" at bounding box center [1067, 76] width 271 height 21
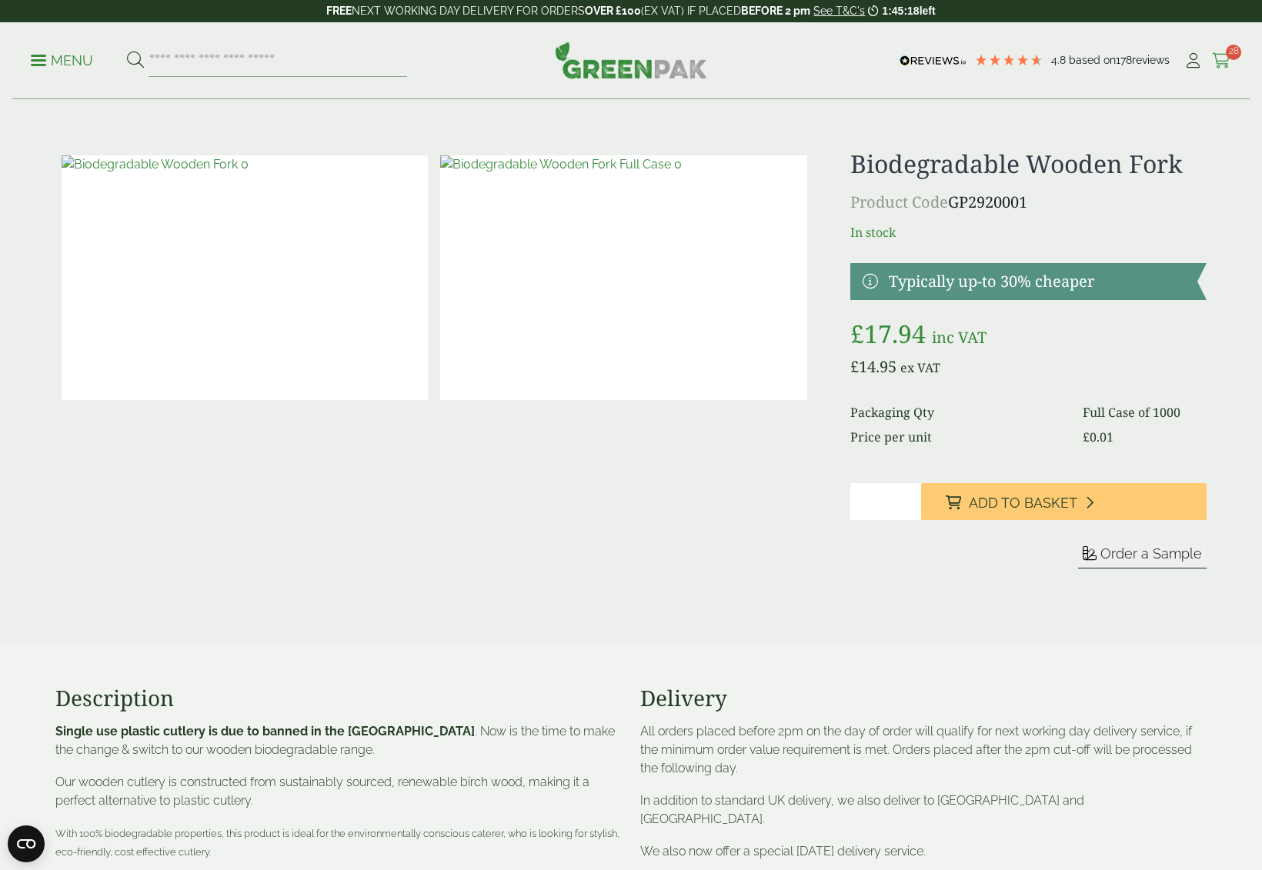
click at [1218, 55] on icon at bounding box center [1221, 60] width 19 height 15
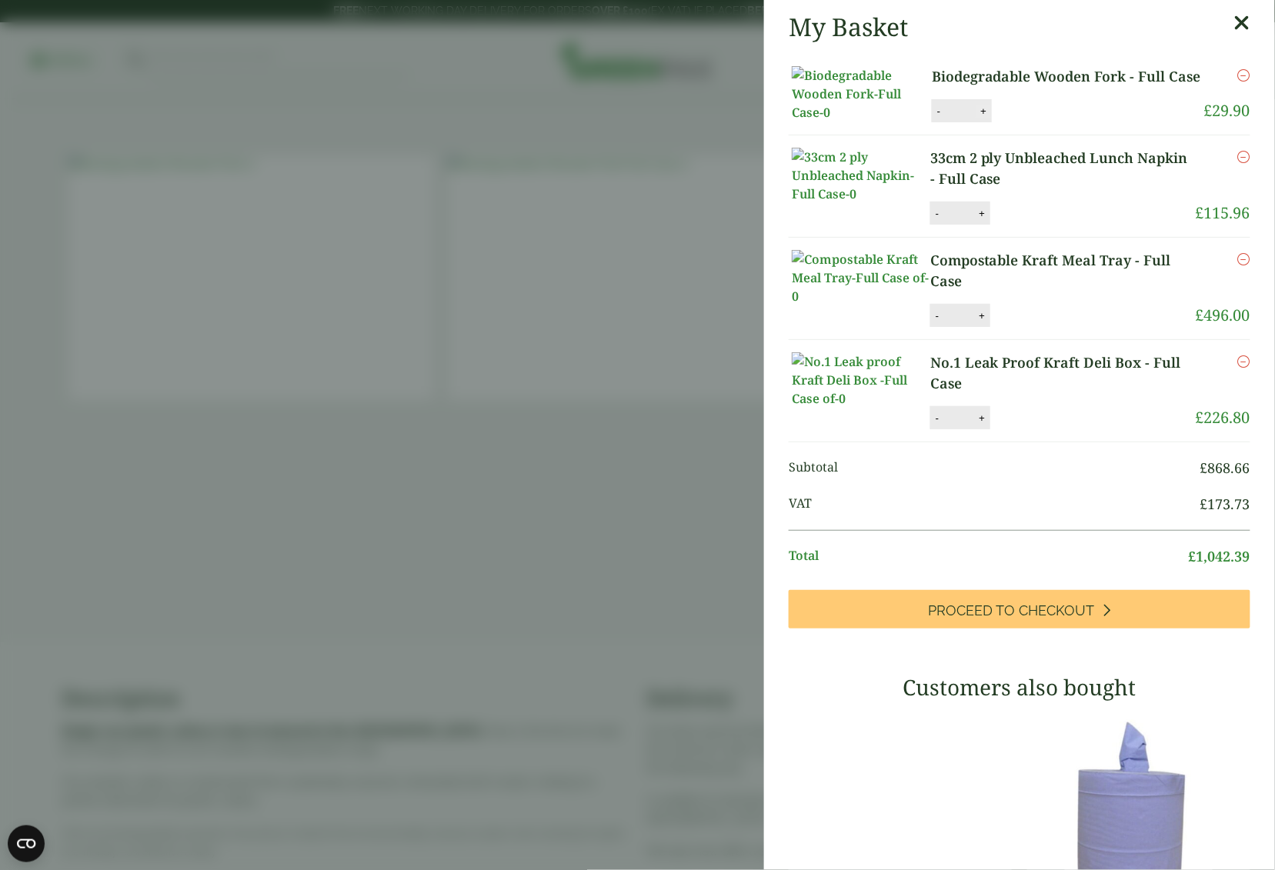
click at [982, 118] on button "+" at bounding box center [982, 111] width 15 height 13
click at [980, 118] on button "+" at bounding box center [982, 111] width 15 height 13
drag, startPoint x: 965, startPoint y: 258, endPoint x: 949, endPoint y: 259, distance: 16.2
click at [949, 127] on input "*" at bounding box center [960, 111] width 31 height 32
type input "*"
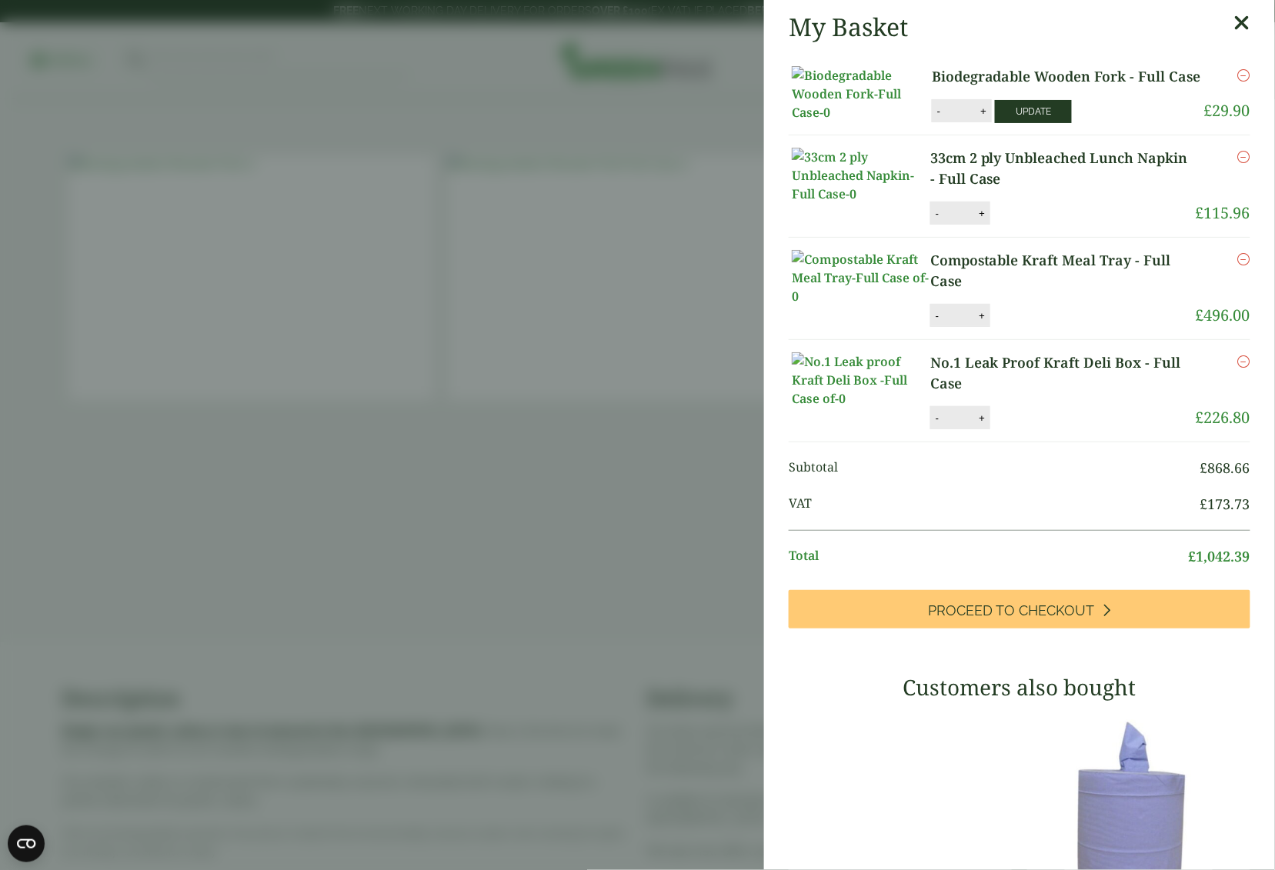
click at [996, 123] on button "Update" at bounding box center [1033, 111] width 77 height 23
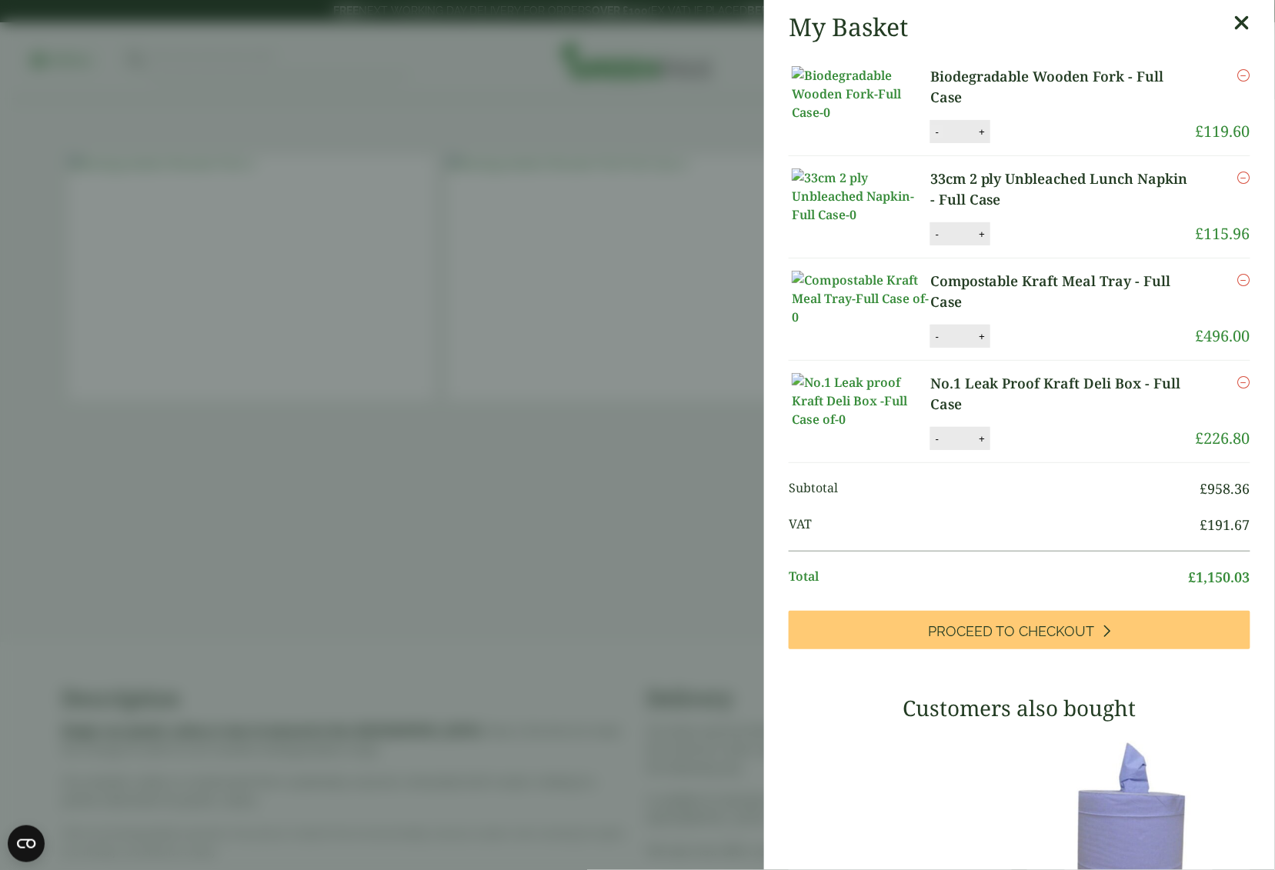
click at [936, 138] on button "-" at bounding box center [937, 131] width 12 height 13
click at [932, 138] on button "-" at bounding box center [937, 131] width 12 height 13
type input "*"
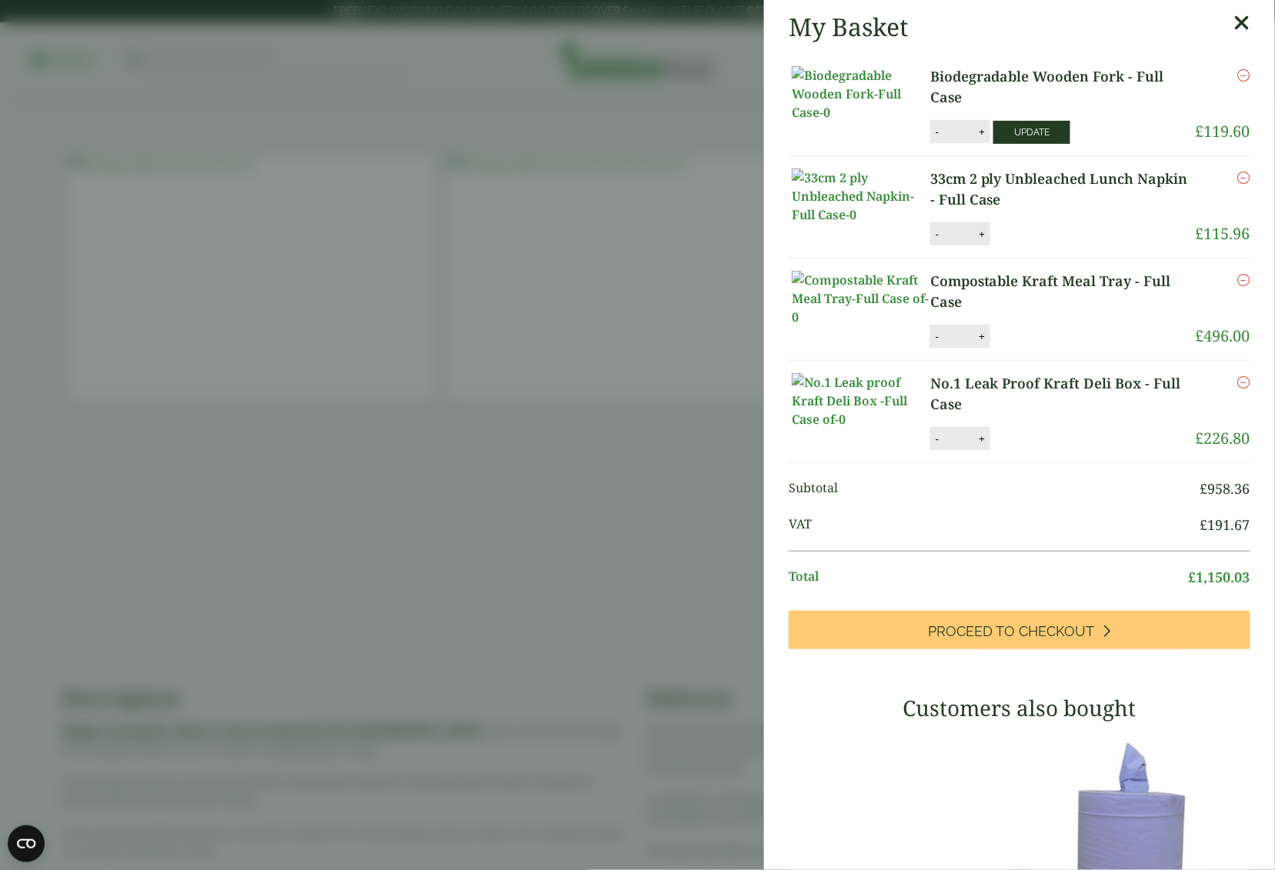
click at [1050, 144] on button "Update" at bounding box center [1031, 132] width 77 height 23
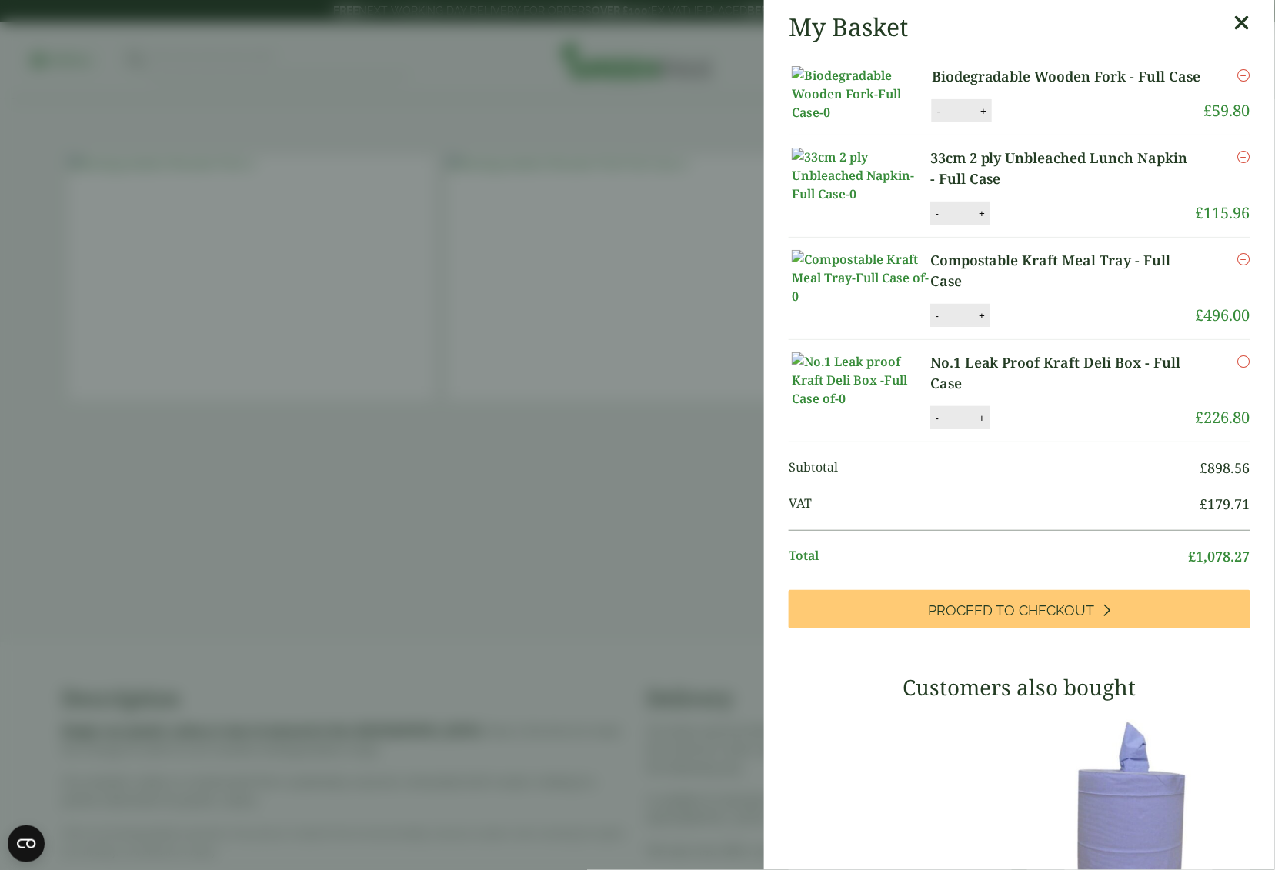
click at [622, 321] on aside "My Basket Biodegradable Wooden Fork - Full Case Biodegradable Wooden Fork - Ful…" at bounding box center [637, 435] width 1275 height 870
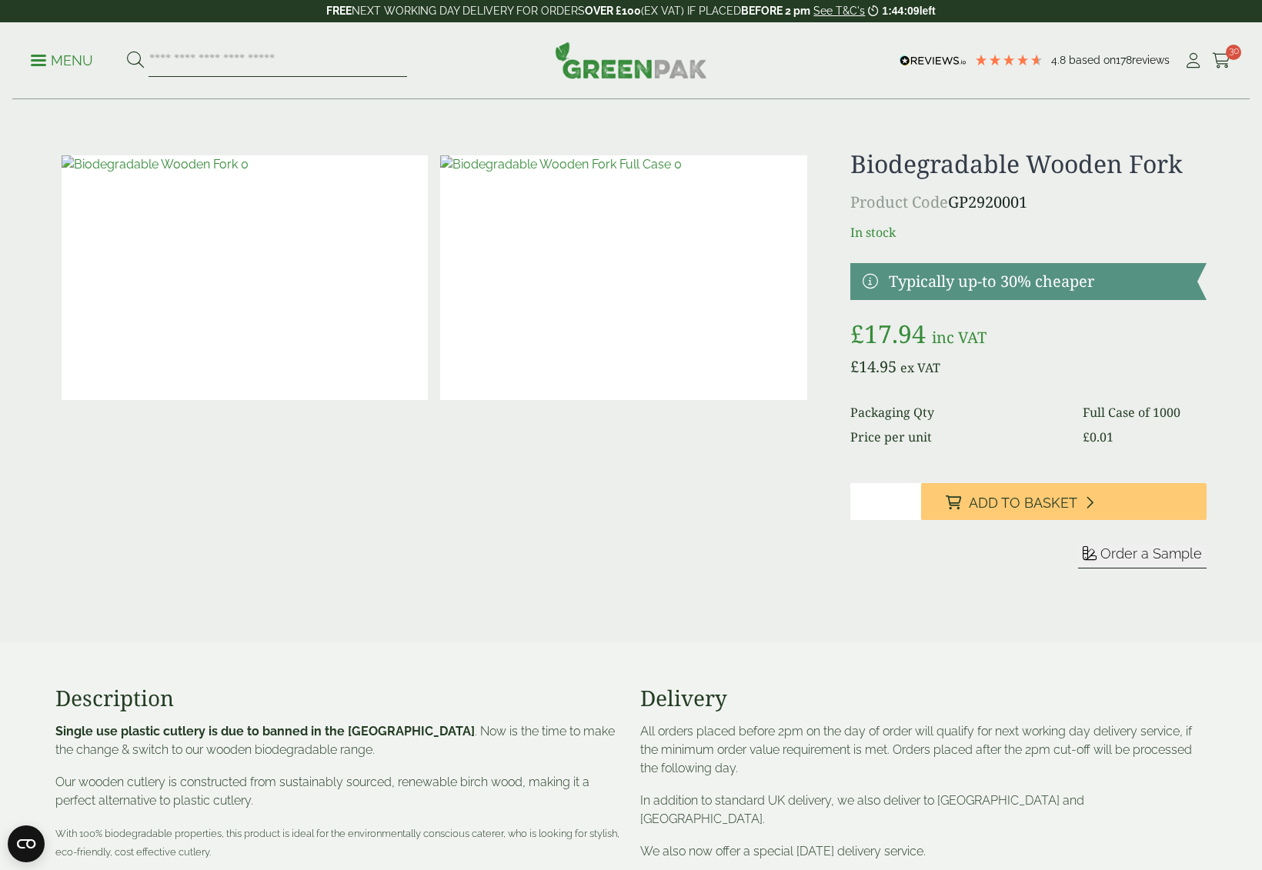
click at [345, 58] on input "search" at bounding box center [277, 61] width 258 height 32
type input "**********"
click at [135, 59] on button at bounding box center [135, 61] width 17 height 20
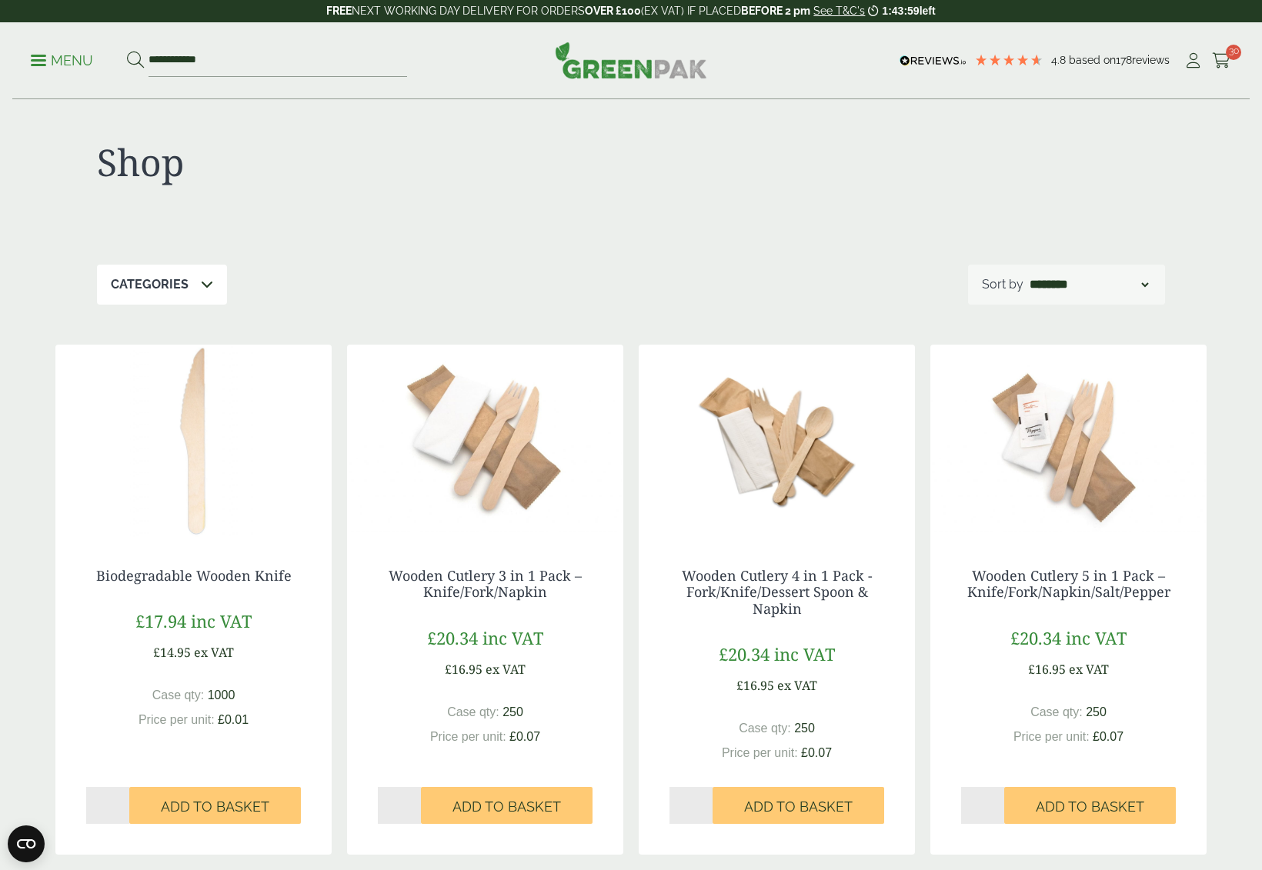
scroll to position [108, 0]
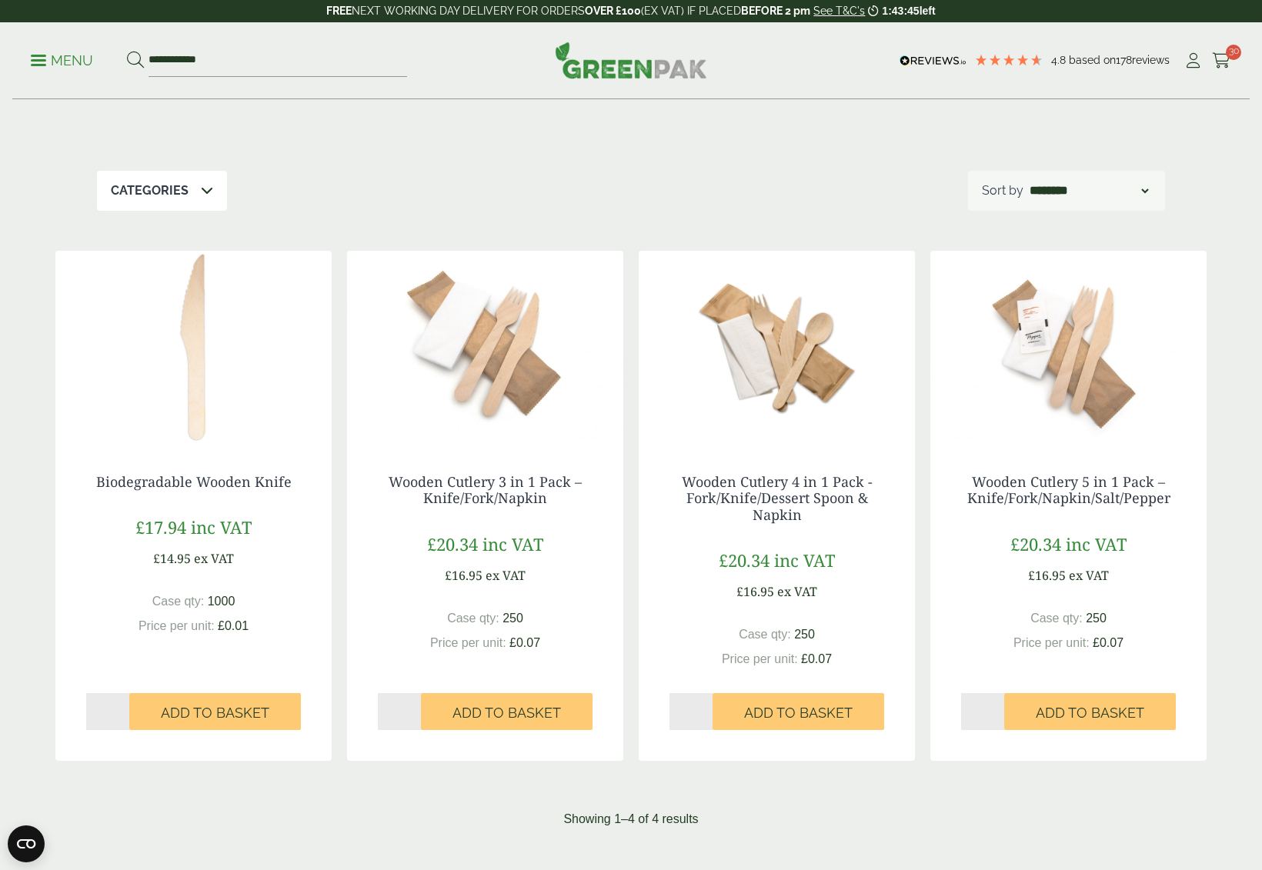
click at [122, 704] on input "*" at bounding box center [107, 711] width 43 height 37
type input "*"
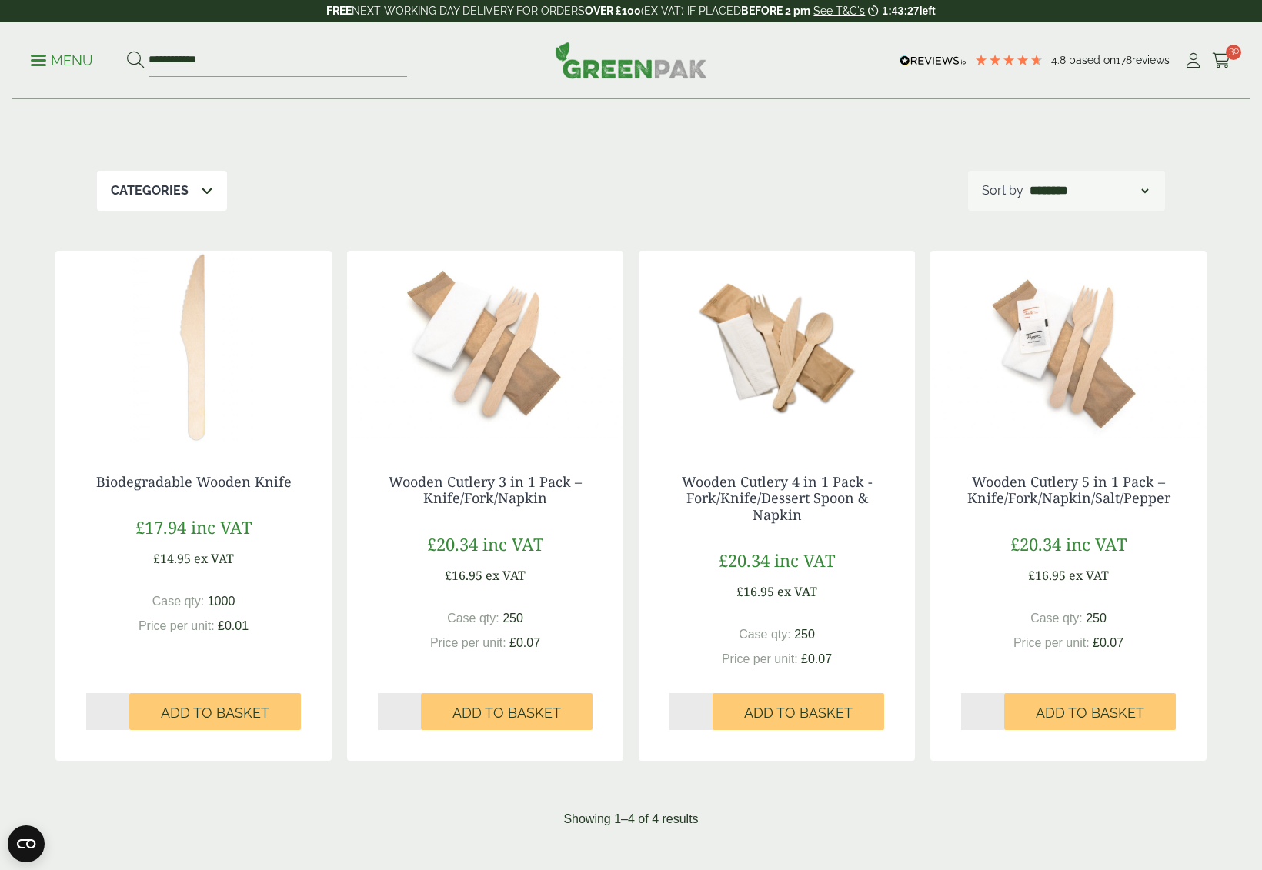
click at [119, 705] on input "*" at bounding box center [107, 711] width 43 height 37
click at [221, 710] on span "Add to Basket" at bounding box center [215, 713] width 108 height 17
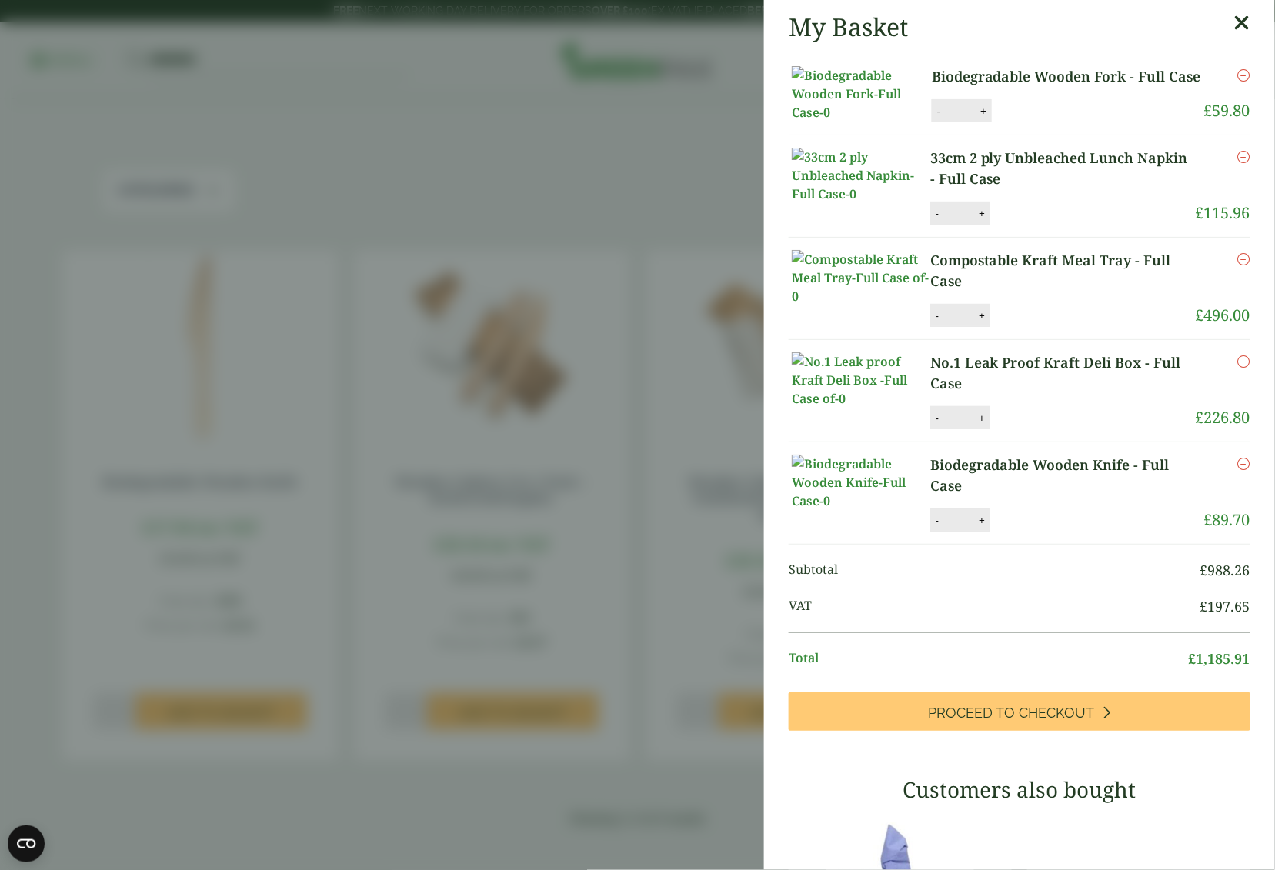
click at [597, 321] on aside "My Basket Biodegradable Wooden Fork - Full Case Biodegradable Wooden Fork - Ful…" at bounding box center [637, 435] width 1275 height 870
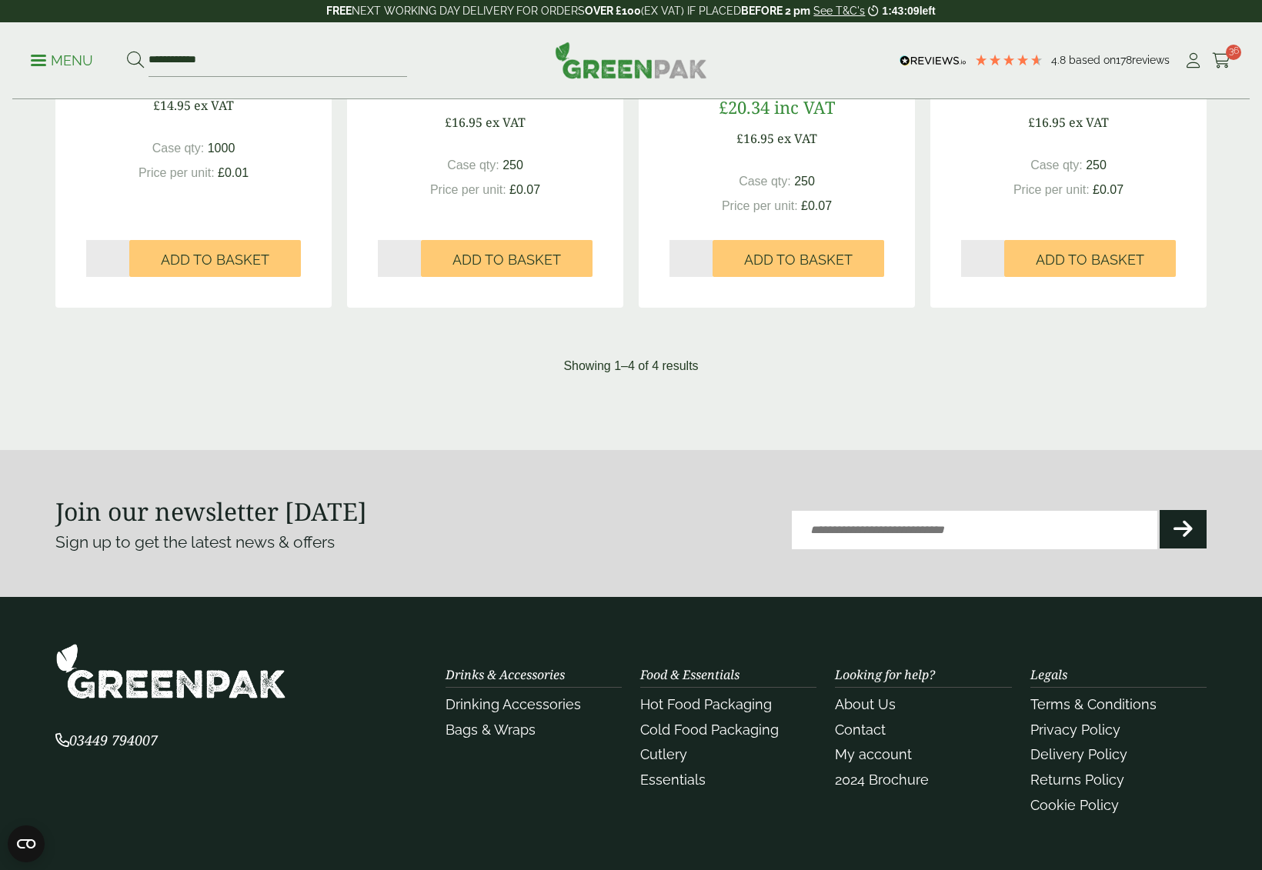
scroll to position [0, 0]
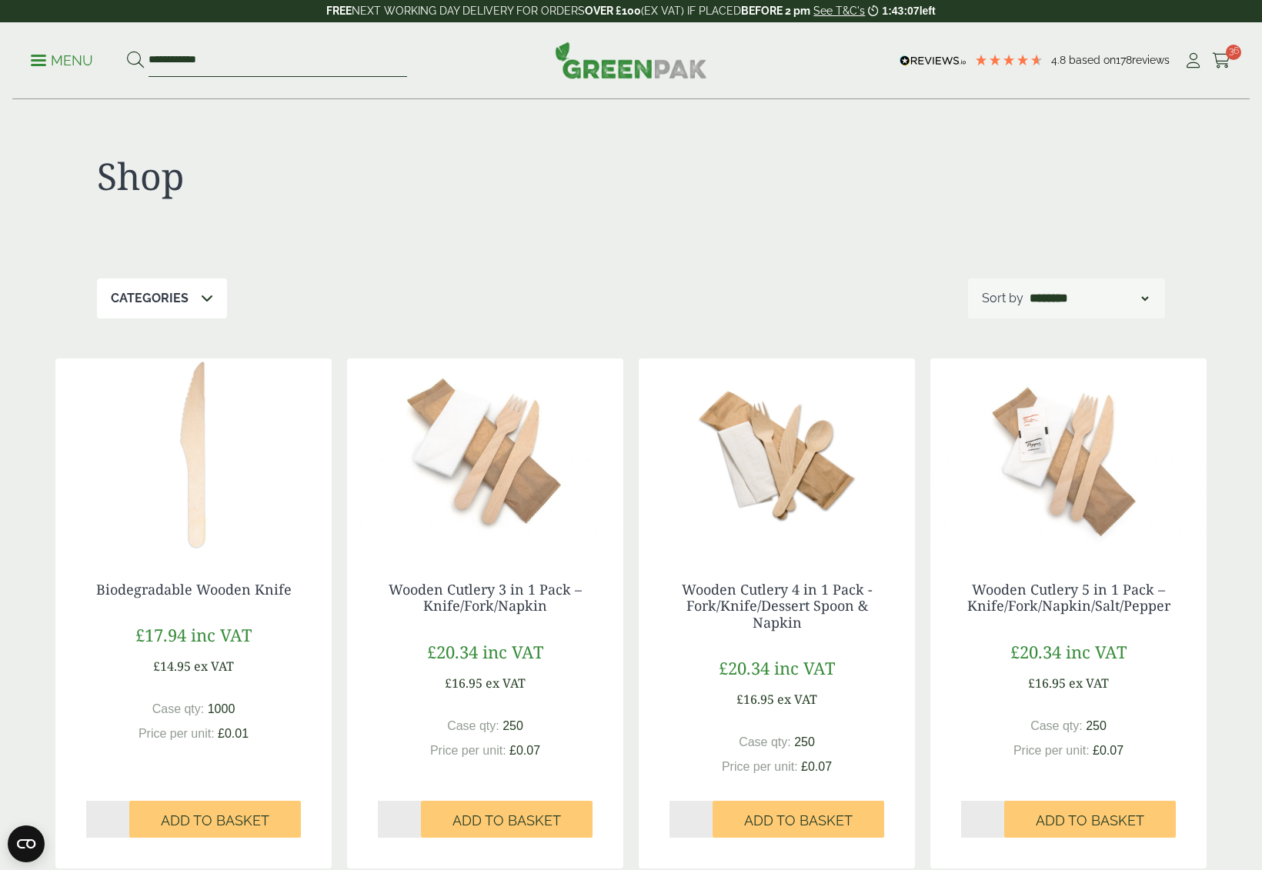
click at [235, 60] on input "**********" at bounding box center [277, 61] width 258 height 32
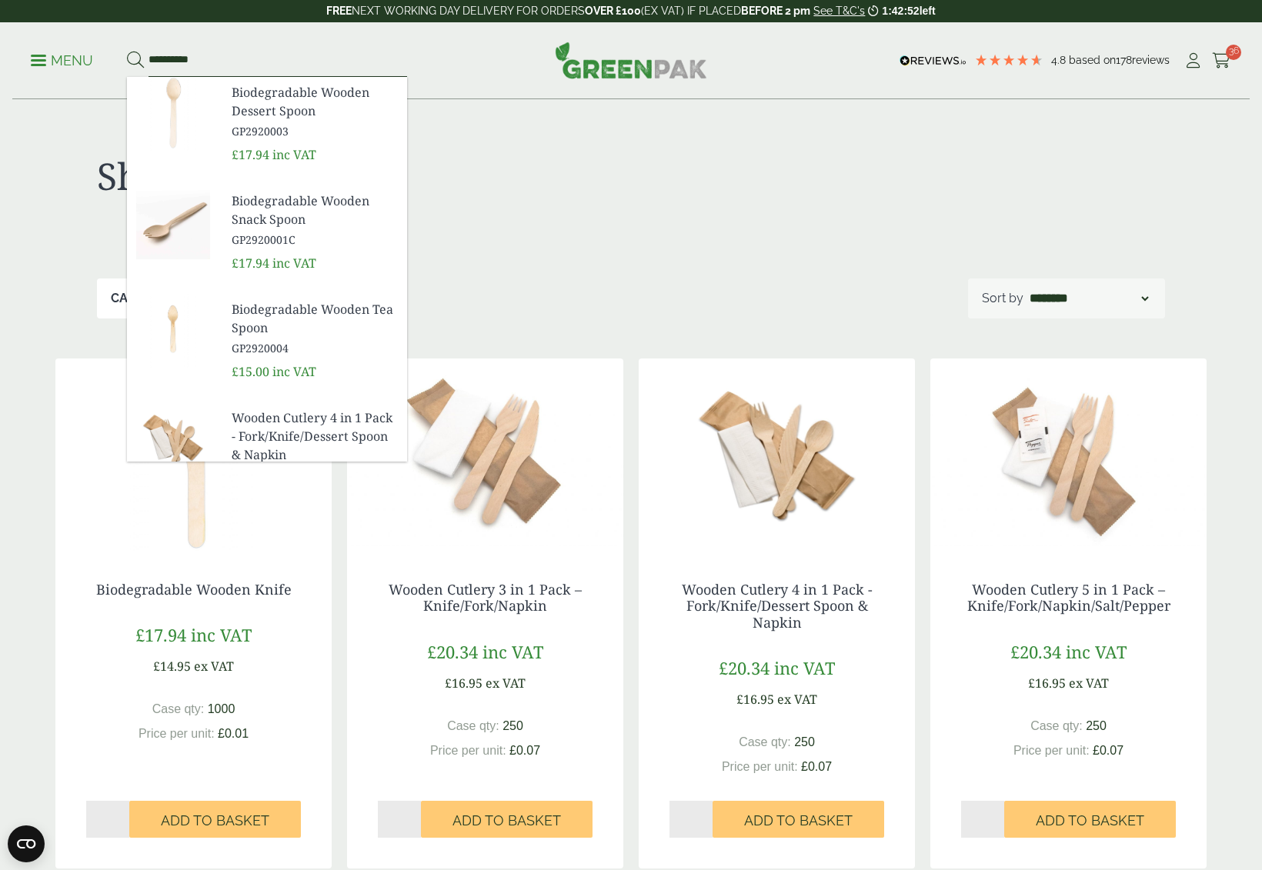
type input "**********"
drag, startPoint x: 244, startPoint y: 88, endPoint x: 268, endPoint y: 129, distance: 48.3
click at [268, 129] on span "GP2920003" at bounding box center [313, 131] width 163 height 16
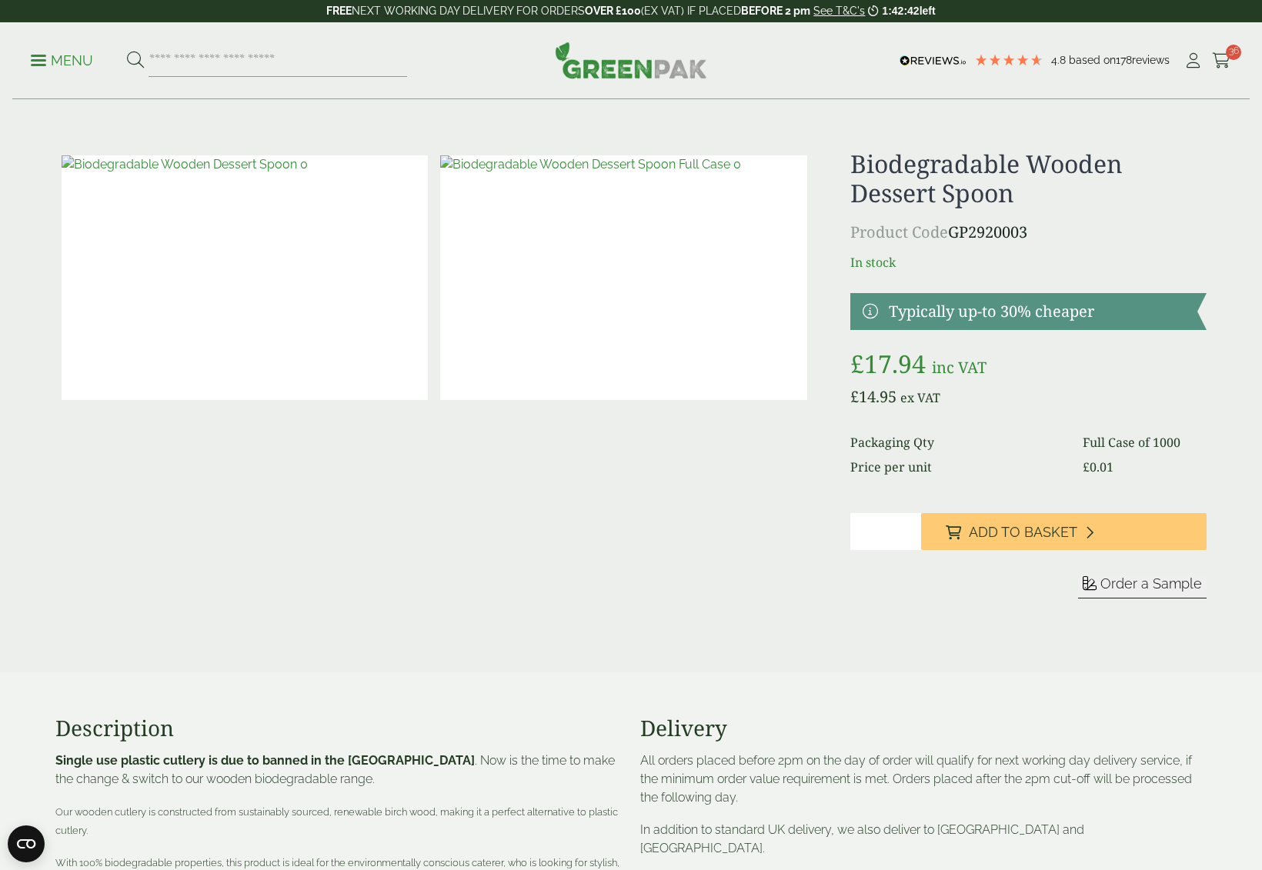
type input "*"
click at [906, 522] on input "*" at bounding box center [886, 531] width 72 height 37
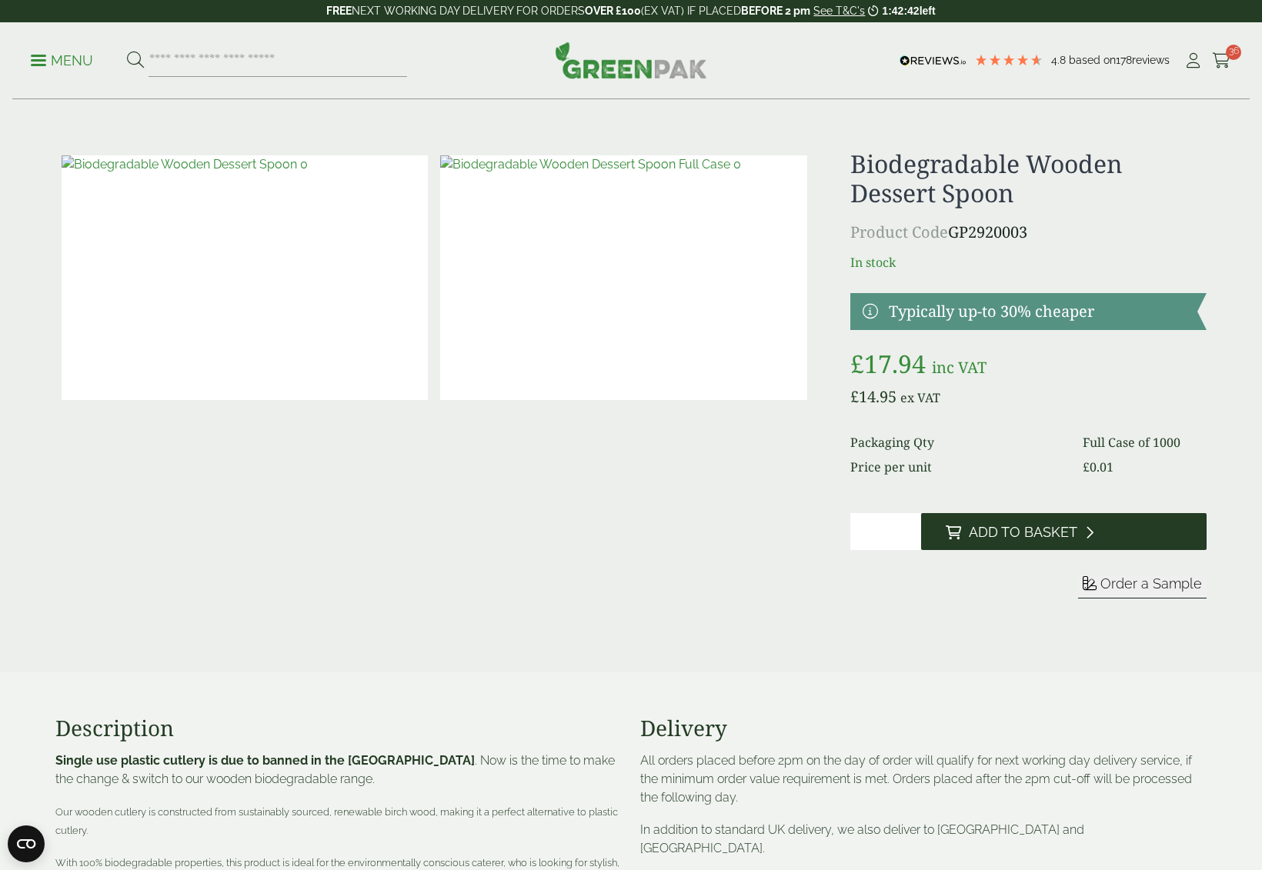
click at [1002, 531] on span "Add to Basket" at bounding box center [1022, 532] width 108 height 17
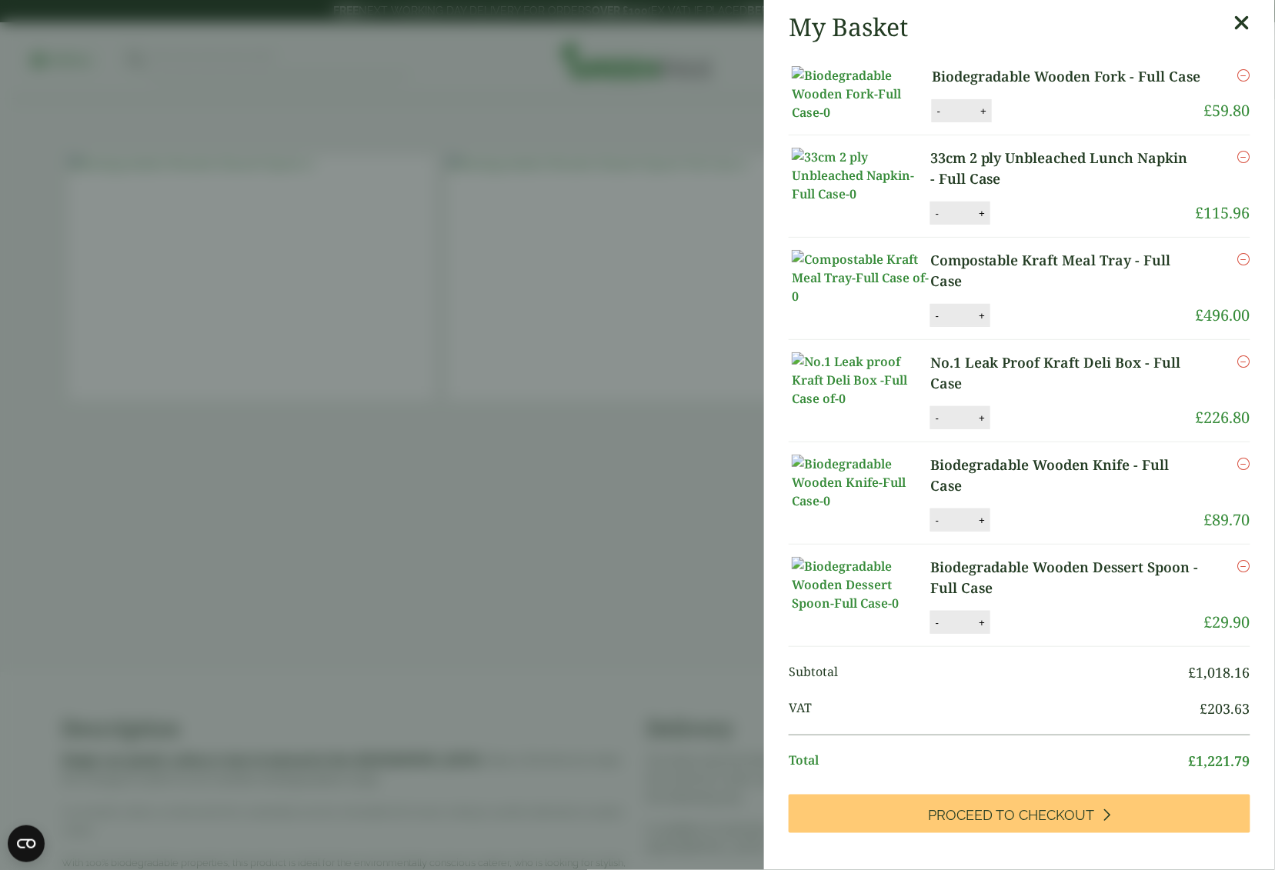
click at [1234, 23] on icon at bounding box center [1242, 23] width 16 height 22
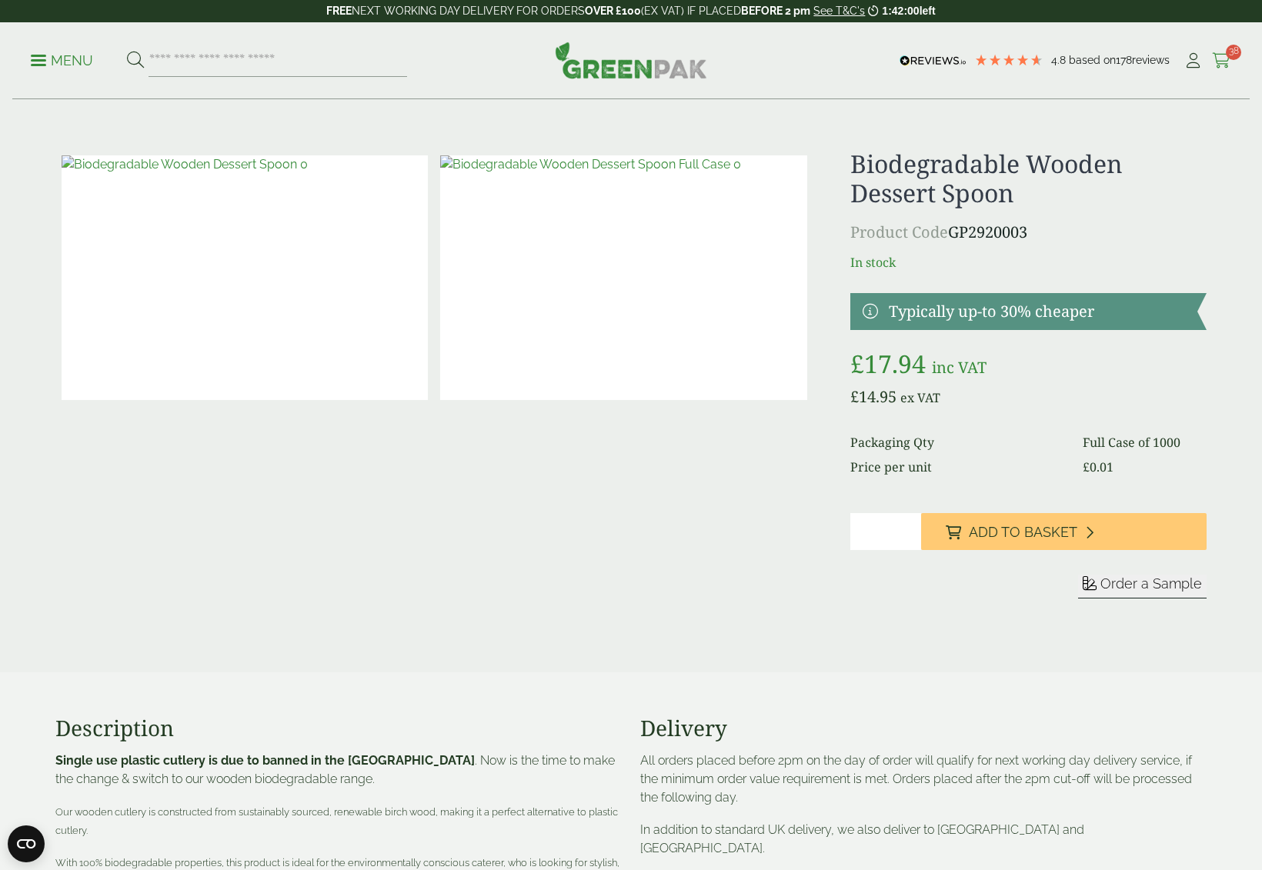
click at [1228, 49] on span "38" at bounding box center [1232, 52] width 15 height 15
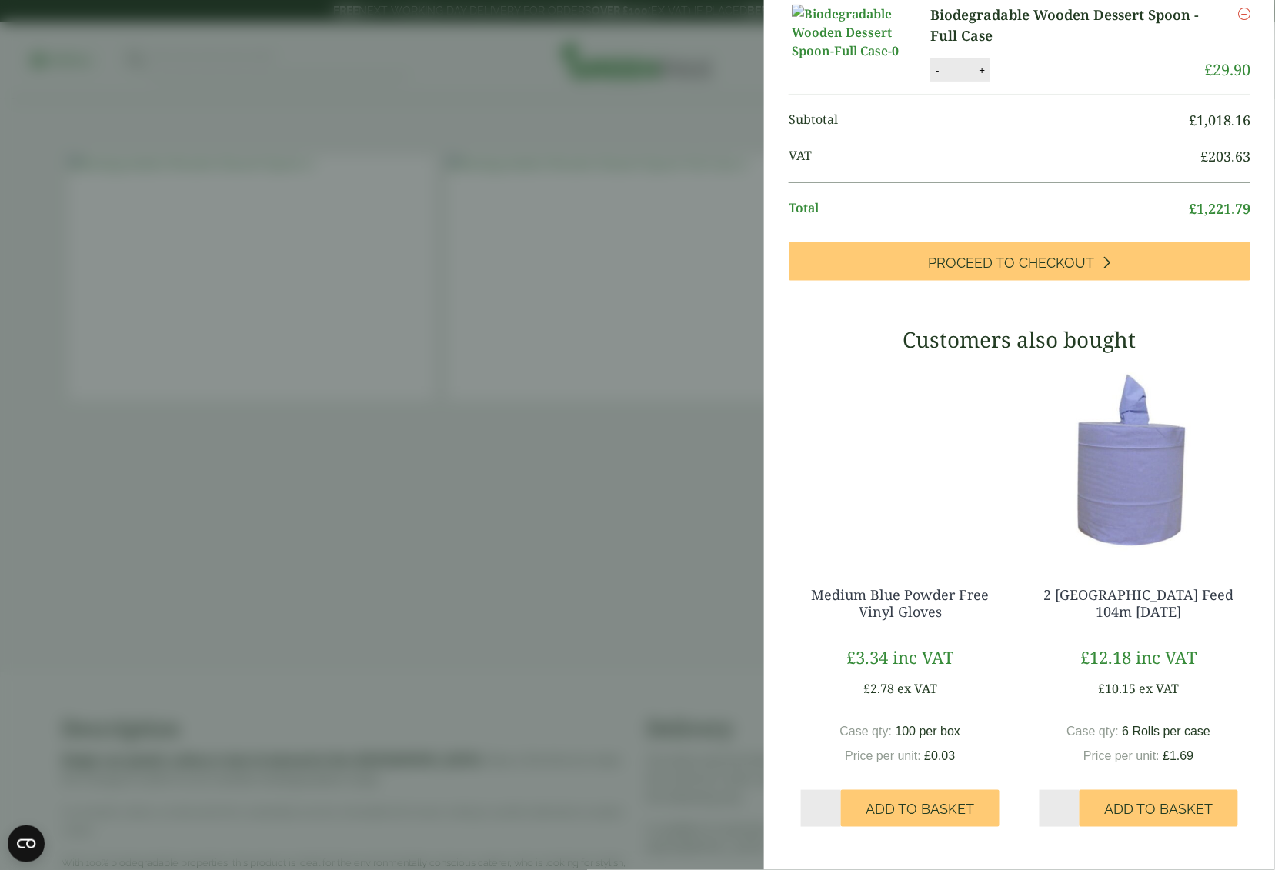
scroll to position [200, 0]
click at [1018, 751] on div "My Basket Biodegradable Wooden Fork - Full Case Biodegradable Wooden Fork - Ful…" at bounding box center [1019, 435] width 511 height 870
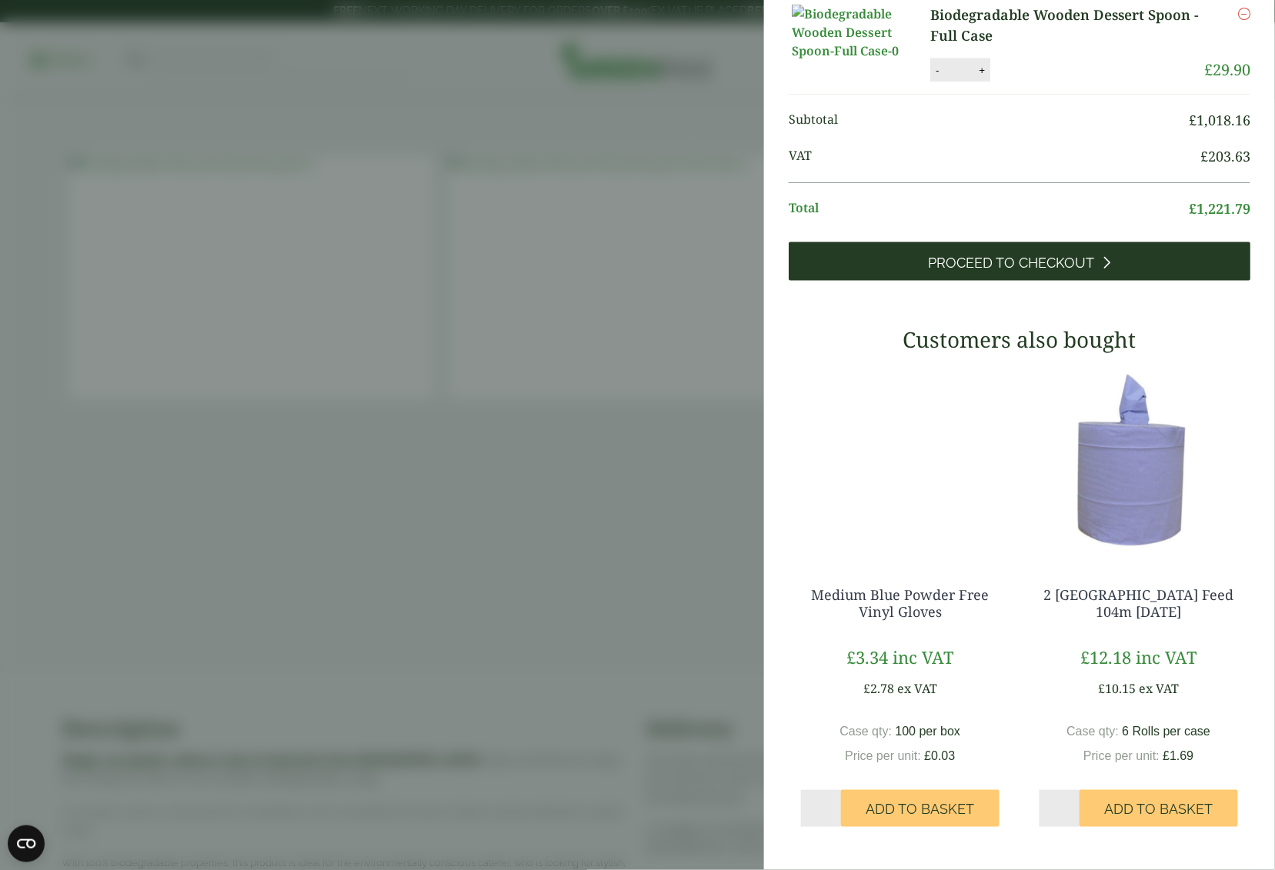
click at [928, 255] on span "Proceed to Checkout" at bounding box center [1011, 263] width 166 height 17
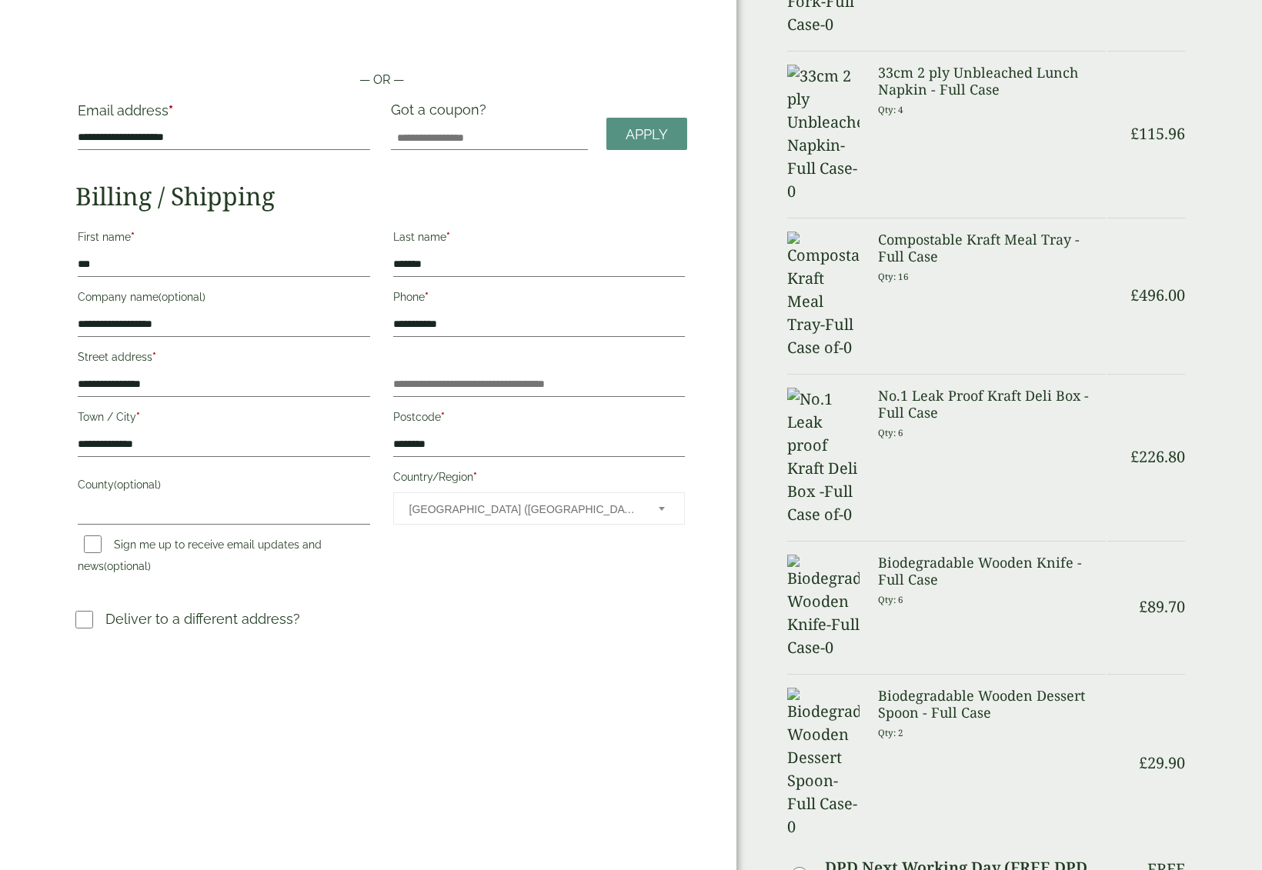
scroll to position [111, 0]
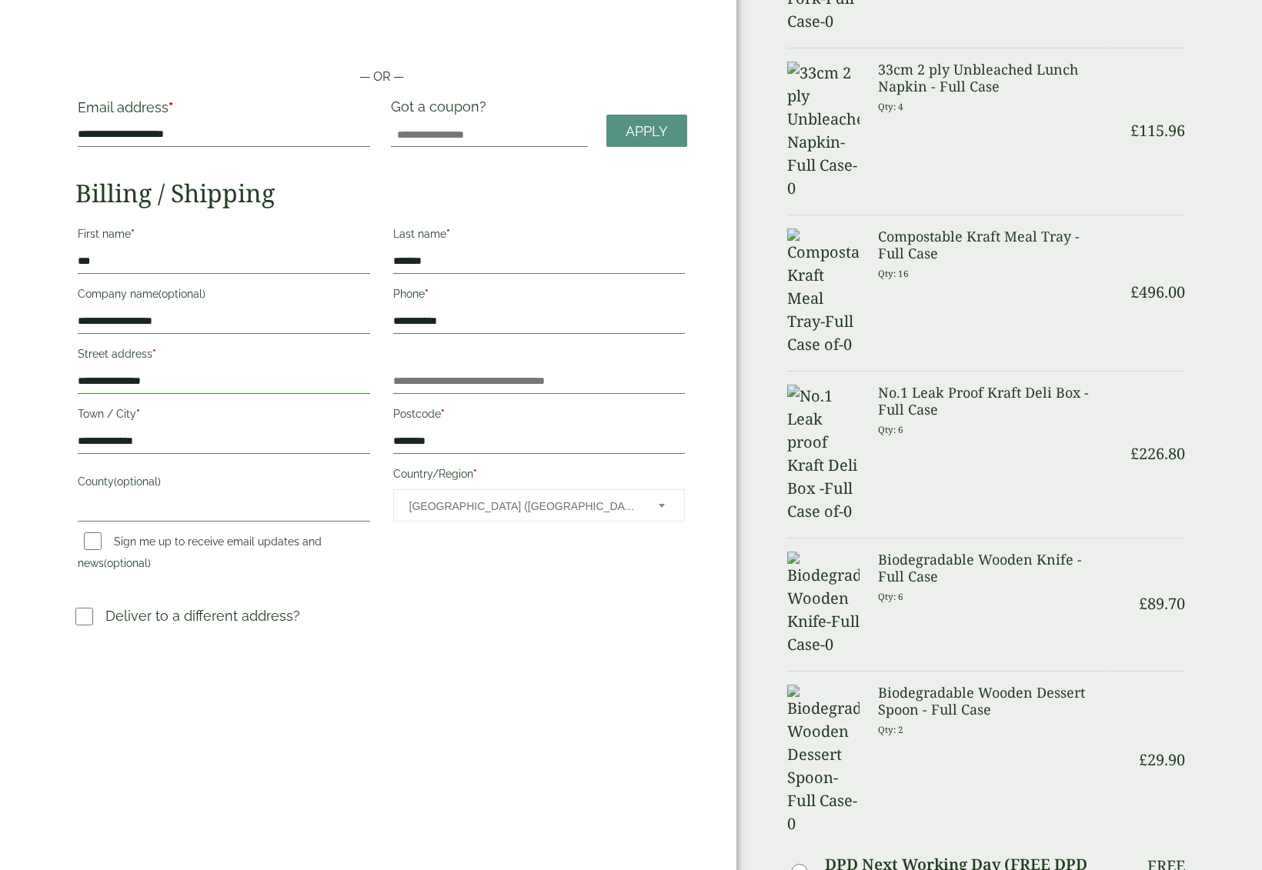
drag, startPoint x: 175, startPoint y: 385, endPoint x: 52, endPoint y: 371, distance: 123.9
click at [52, 371] on div "**********" at bounding box center [368, 728] width 736 height 1678
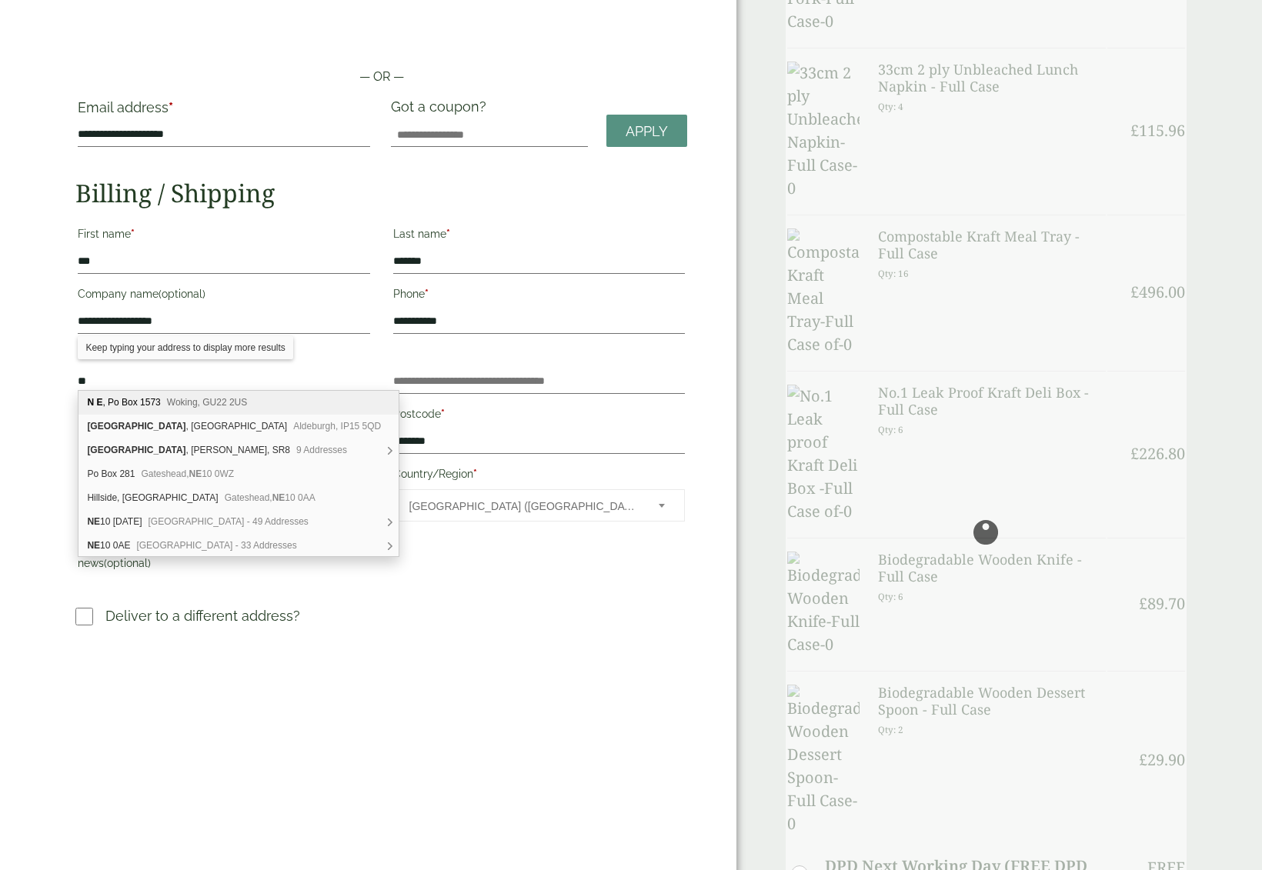
type input "*"
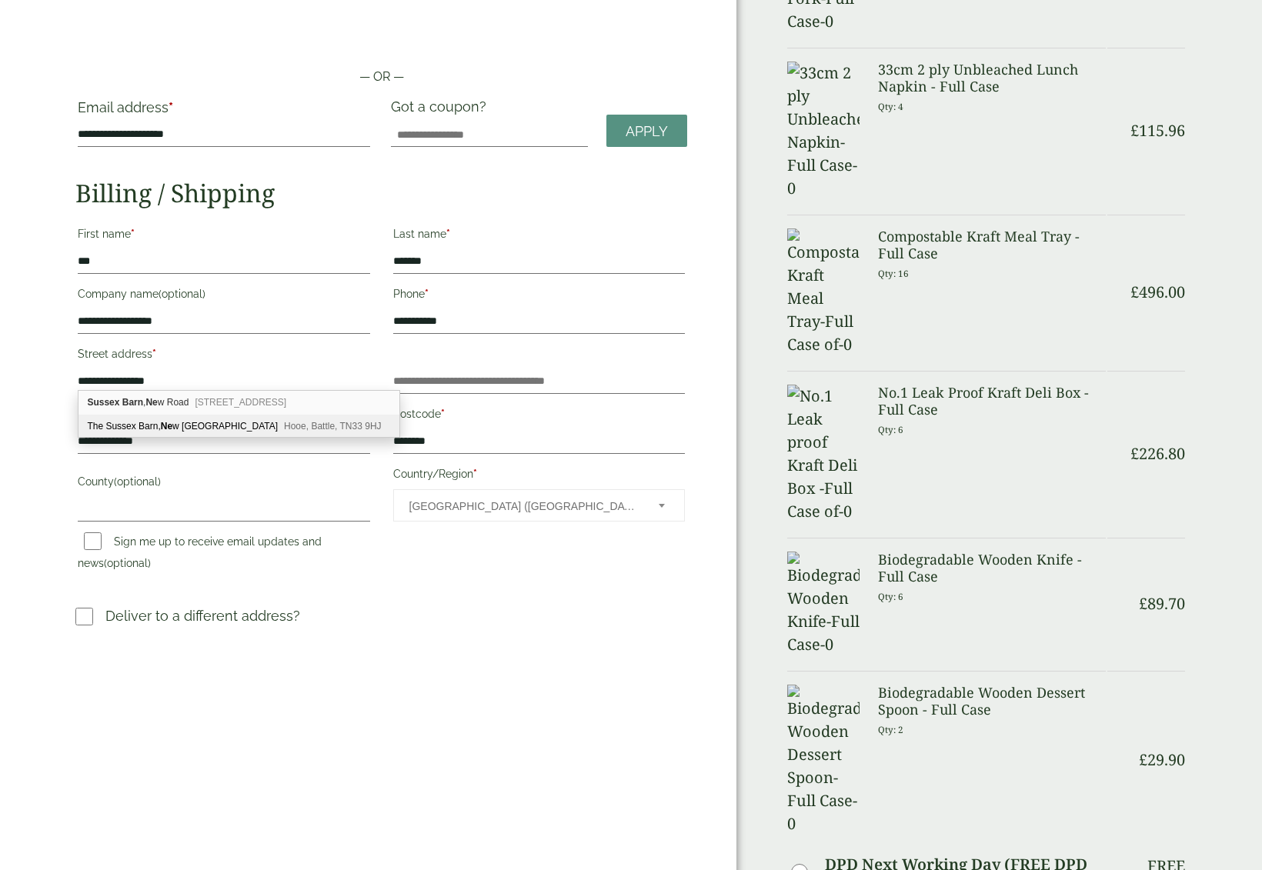
click at [142, 418] on div "[STREET_ADDRESS]" at bounding box center [238, 426] width 320 height 23
type input "**********"
type input "******"
type input "********"
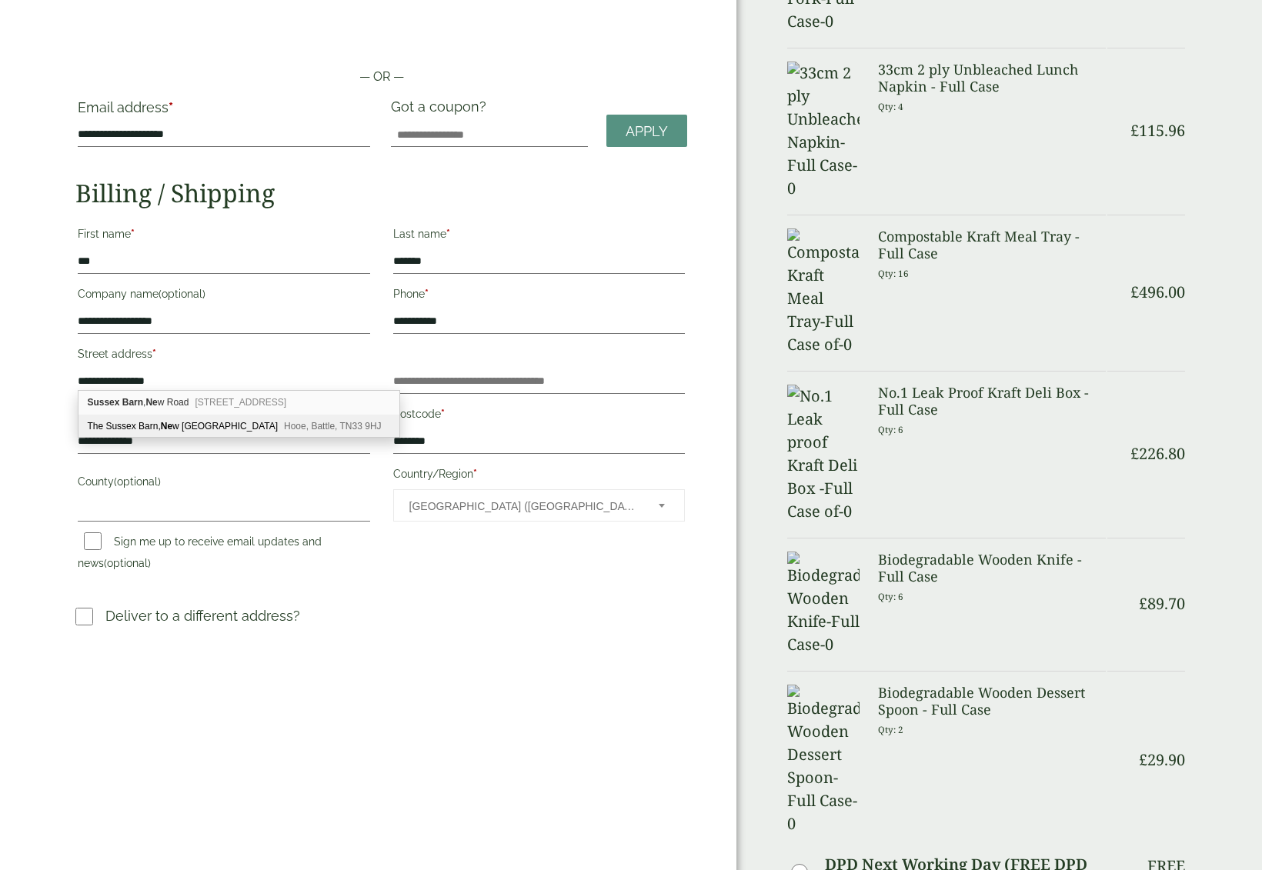
type input "**********"
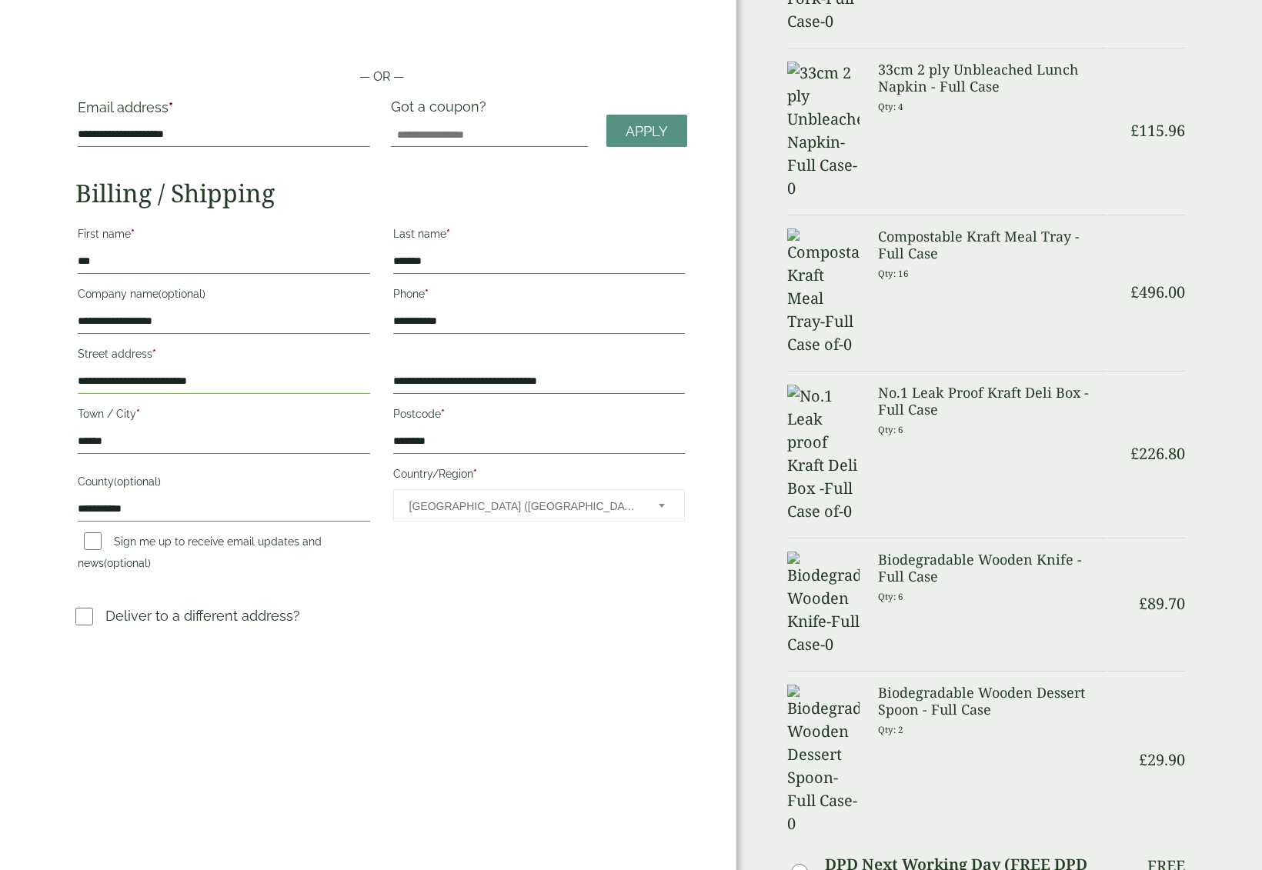
drag, startPoint x: 247, startPoint y: 375, endPoint x: 75, endPoint y: 375, distance: 172.3
click at [75, 375] on p "**********" at bounding box center [223, 368] width 296 height 55
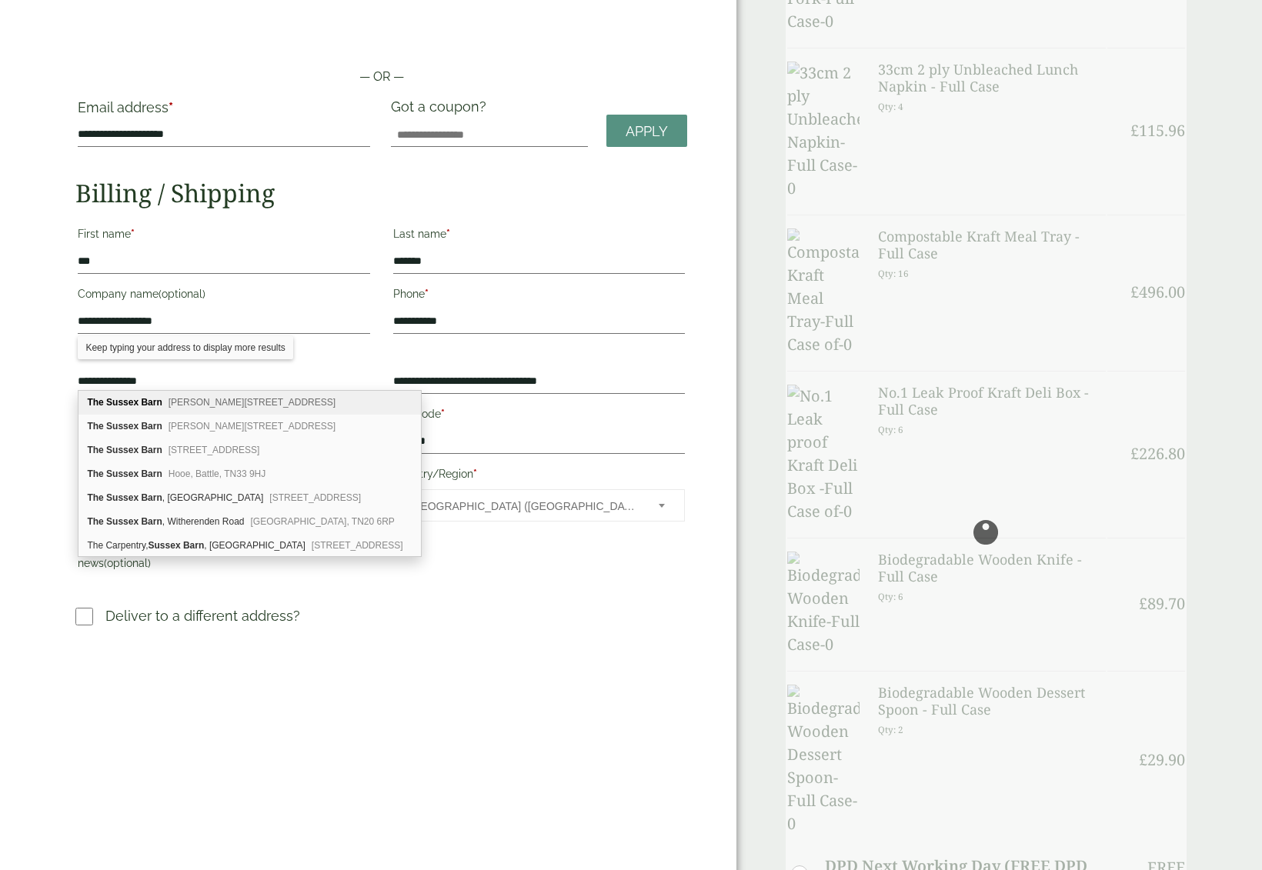
type input "**********"
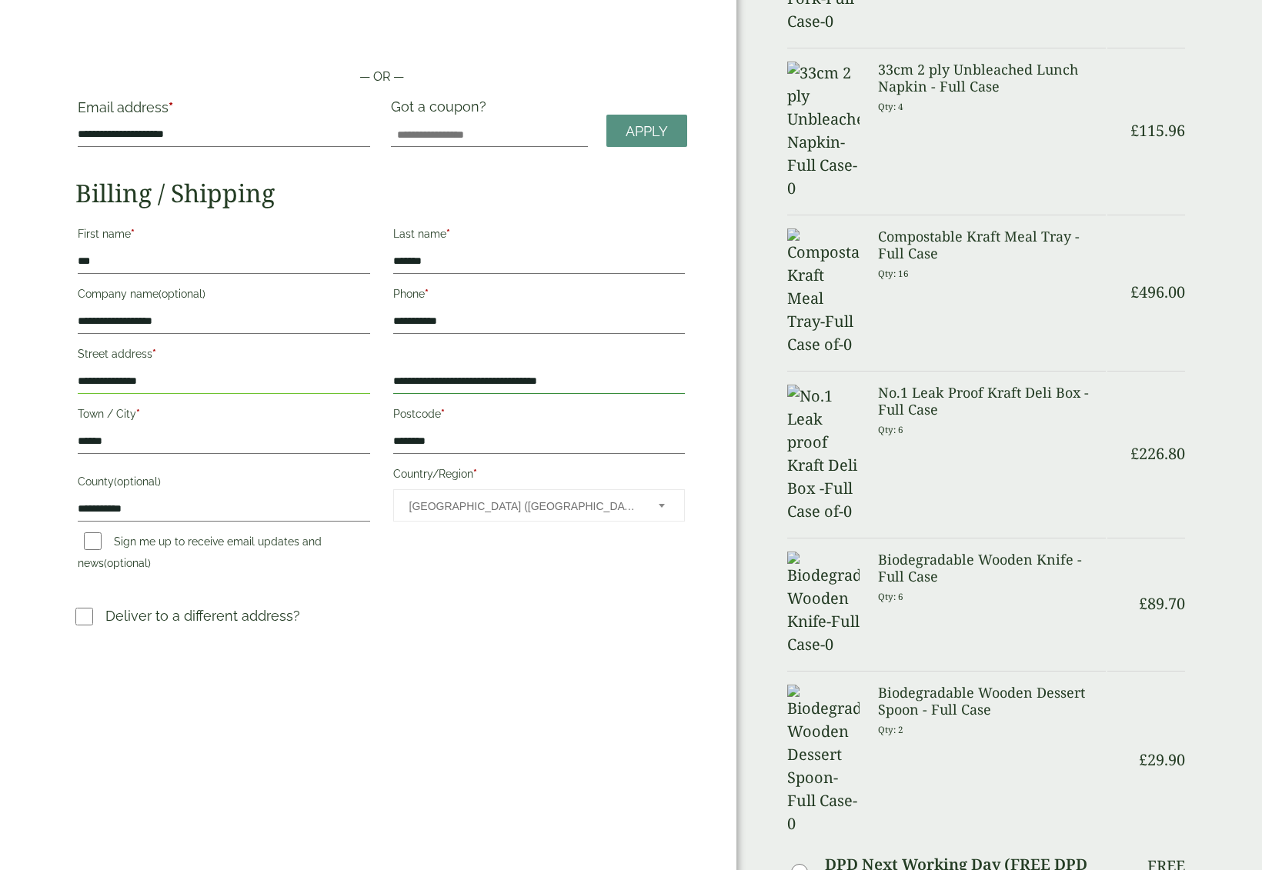
drag, startPoint x: 479, startPoint y: 378, endPoint x: 391, endPoint y: 371, distance: 88.8
click at [391, 371] on p "**********" at bounding box center [539, 381] width 296 height 29
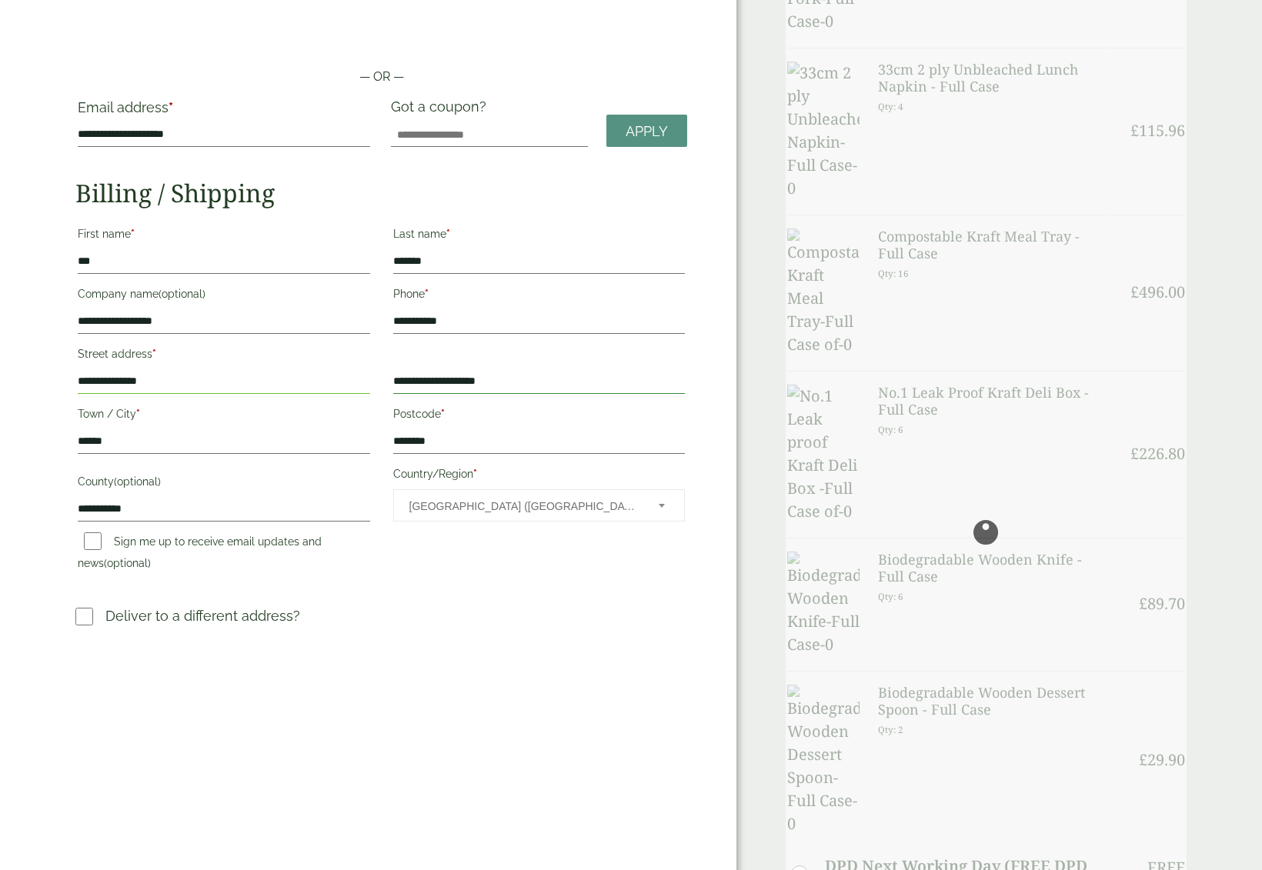
type input "**********"
click at [552, 608] on h3 "Deliver to a different address?" at bounding box center [380, 621] width 611 height 33
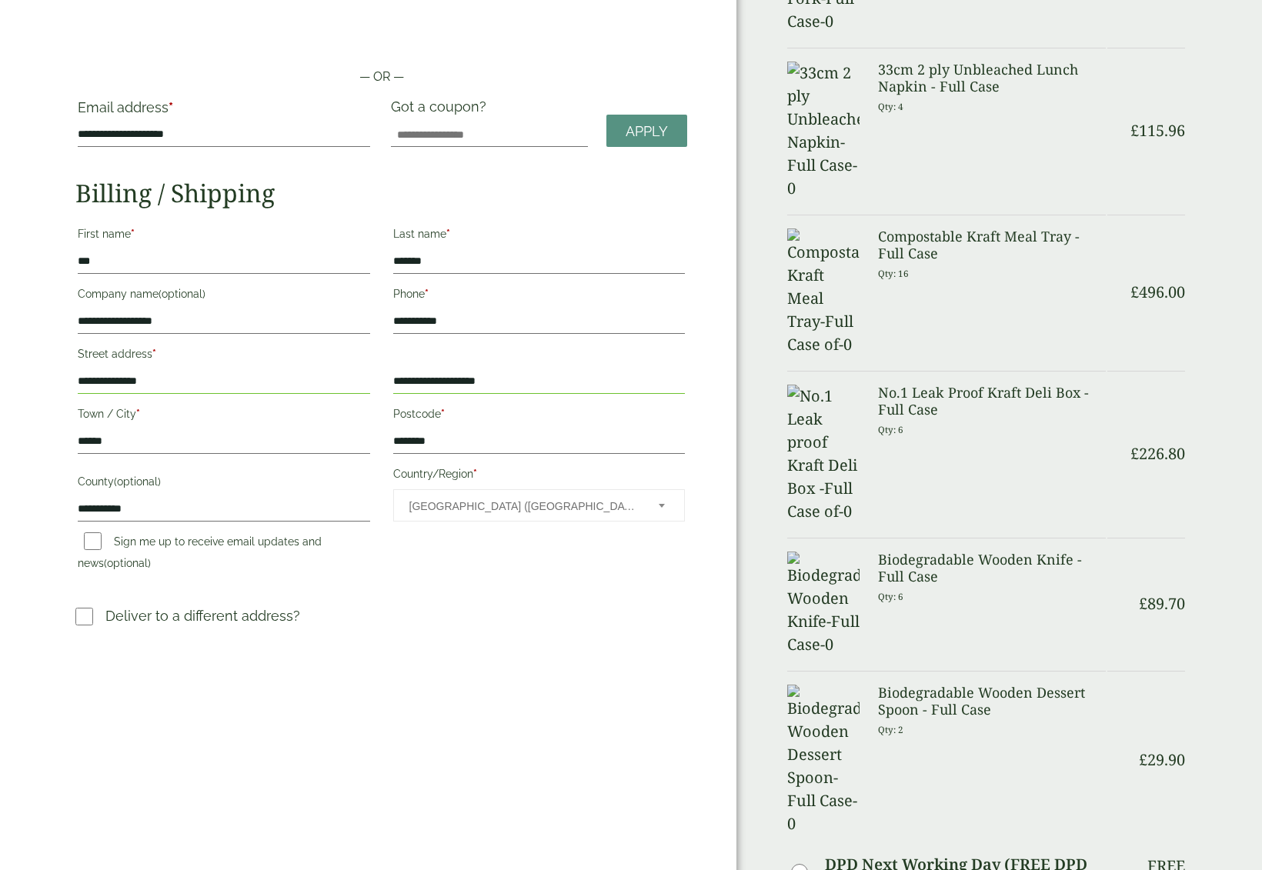
click at [459, 605] on h3 "Deliver to a different address?" at bounding box center [380, 621] width 611 height 33
click at [638, 129] on span "Apply" at bounding box center [646, 131] width 42 height 17
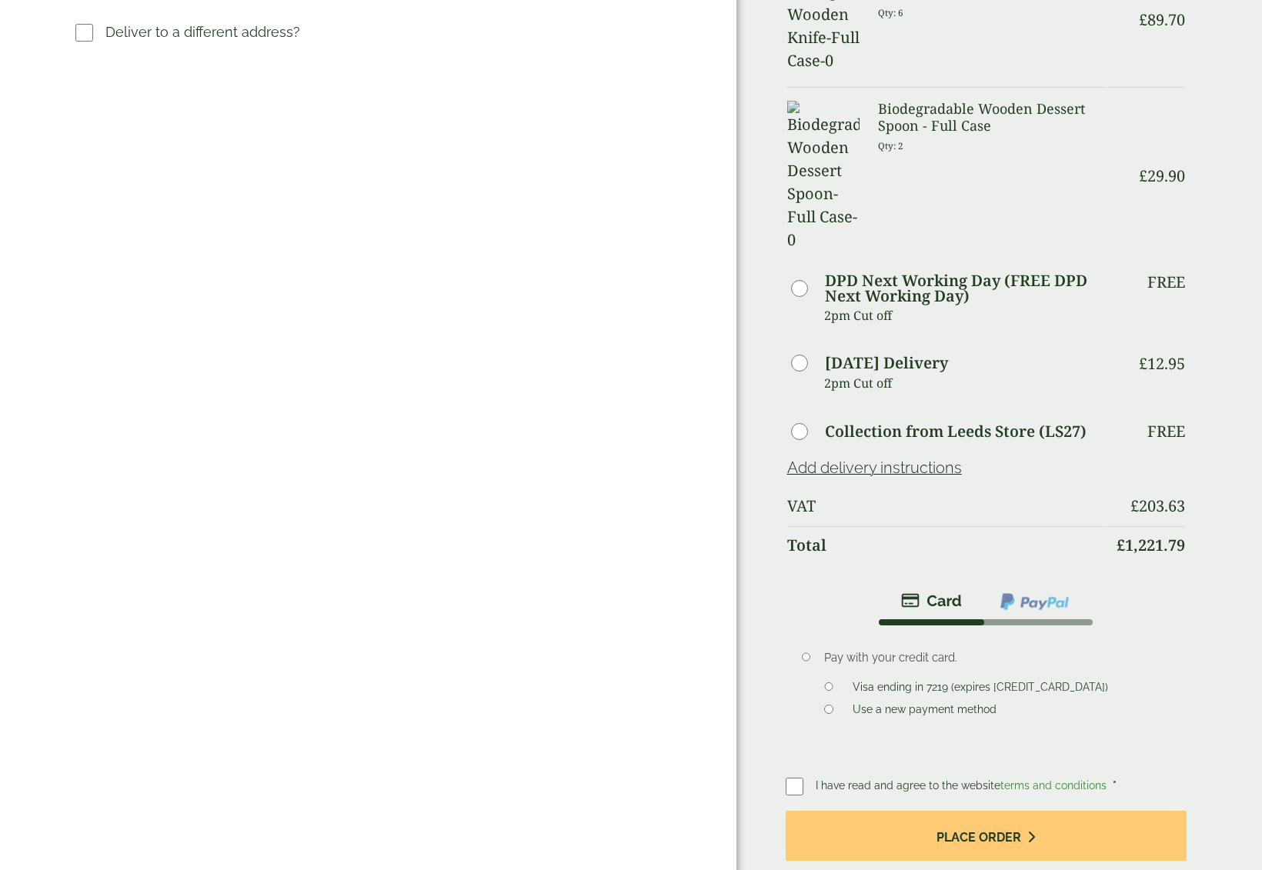
scroll to position [855, 0]
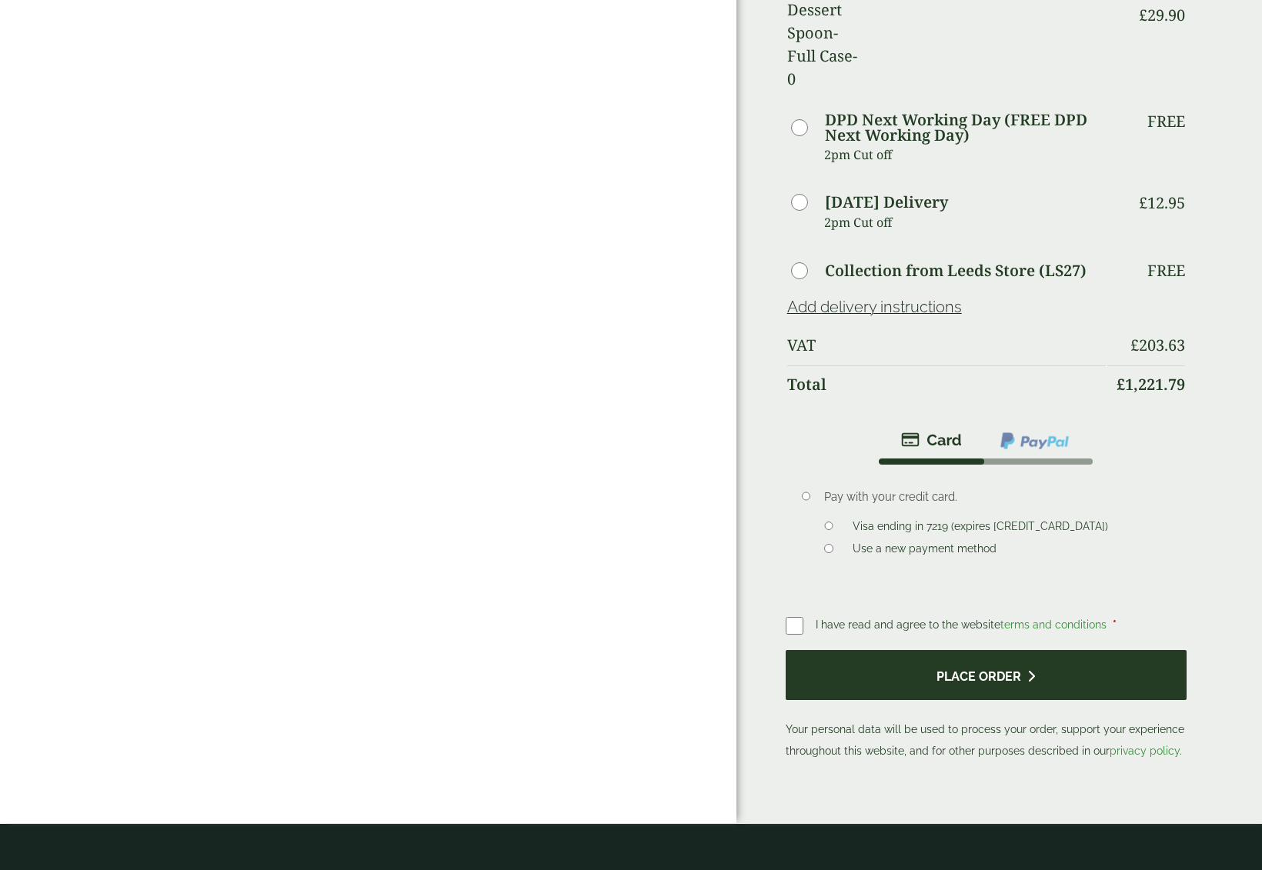
click at [916, 650] on button "Place order" at bounding box center [985, 675] width 401 height 50
